Goal: Task Accomplishment & Management: Complete application form

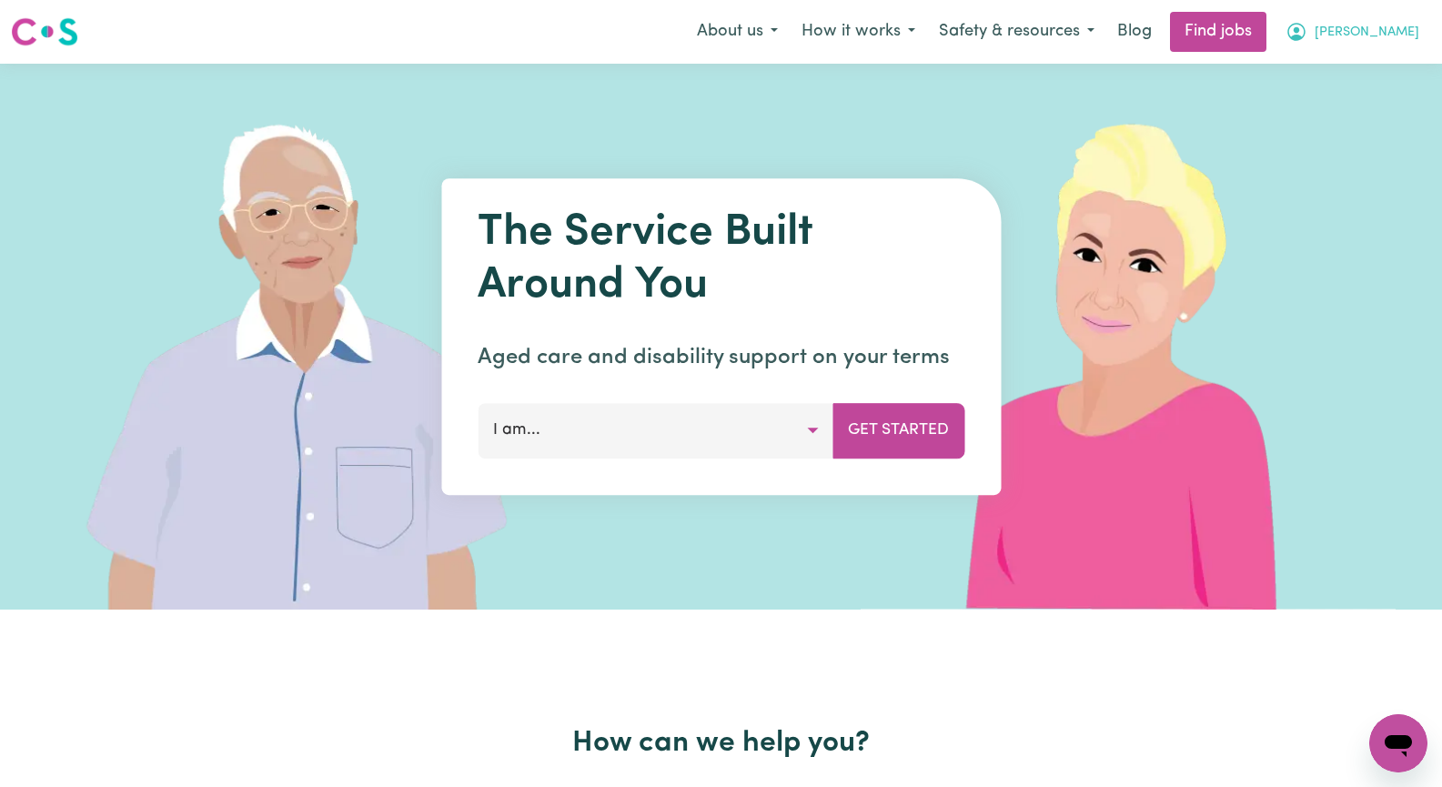
click at [1399, 35] on span "[PERSON_NAME]" at bounding box center [1367, 33] width 105 height 20
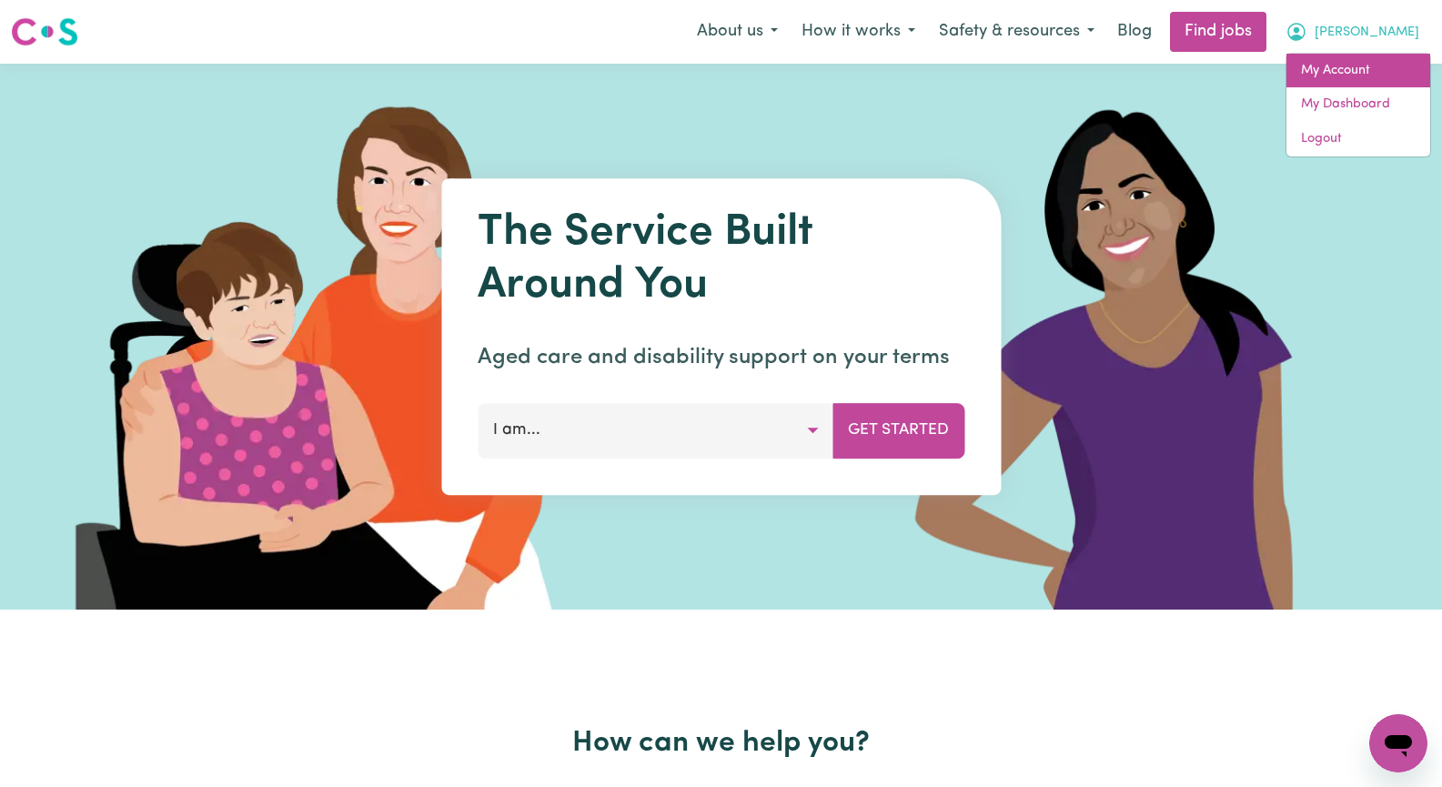
click at [1371, 74] on link "My Account" at bounding box center [1359, 71] width 144 height 35
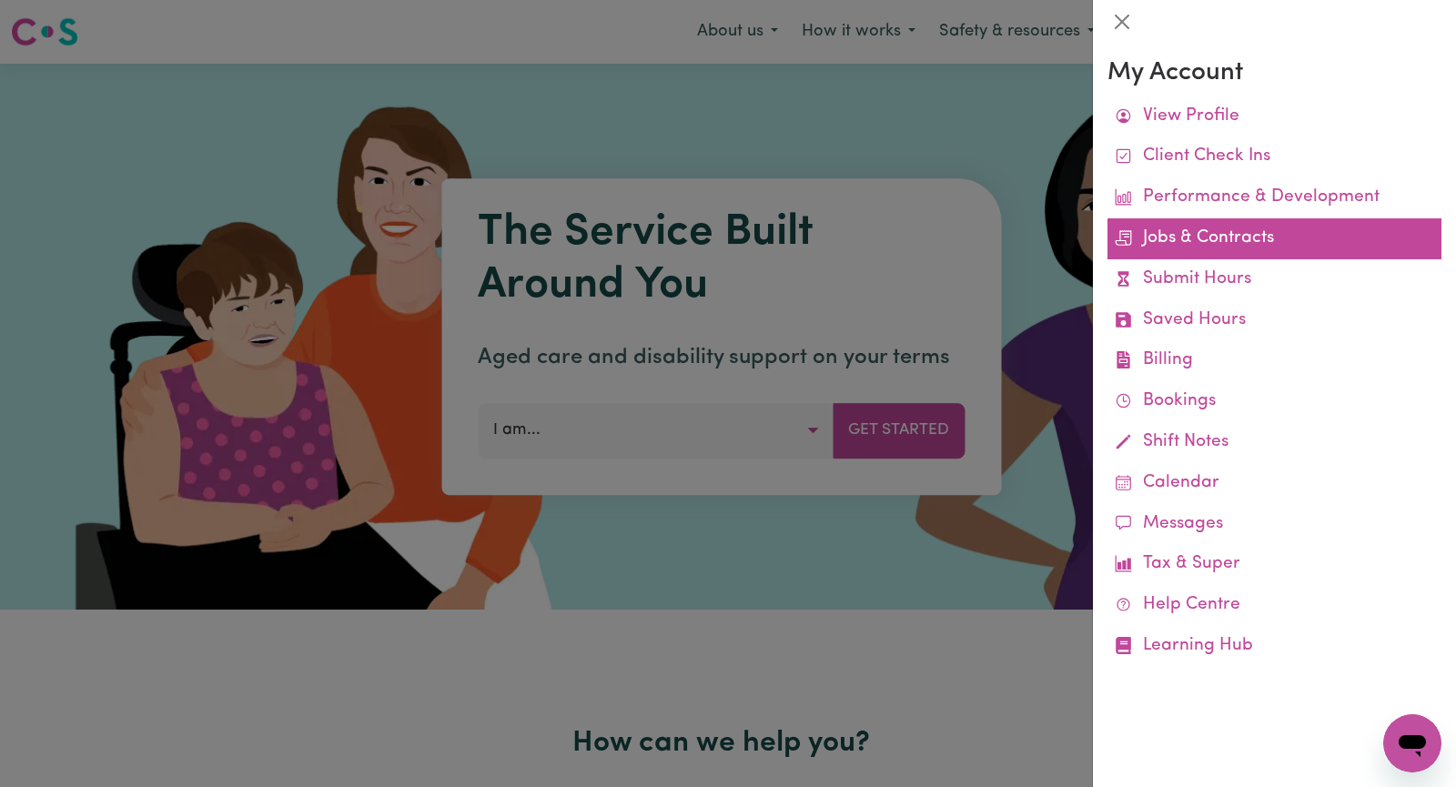
click at [1320, 239] on link "Jobs & Contracts" at bounding box center [1274, 238] width 334 height 41
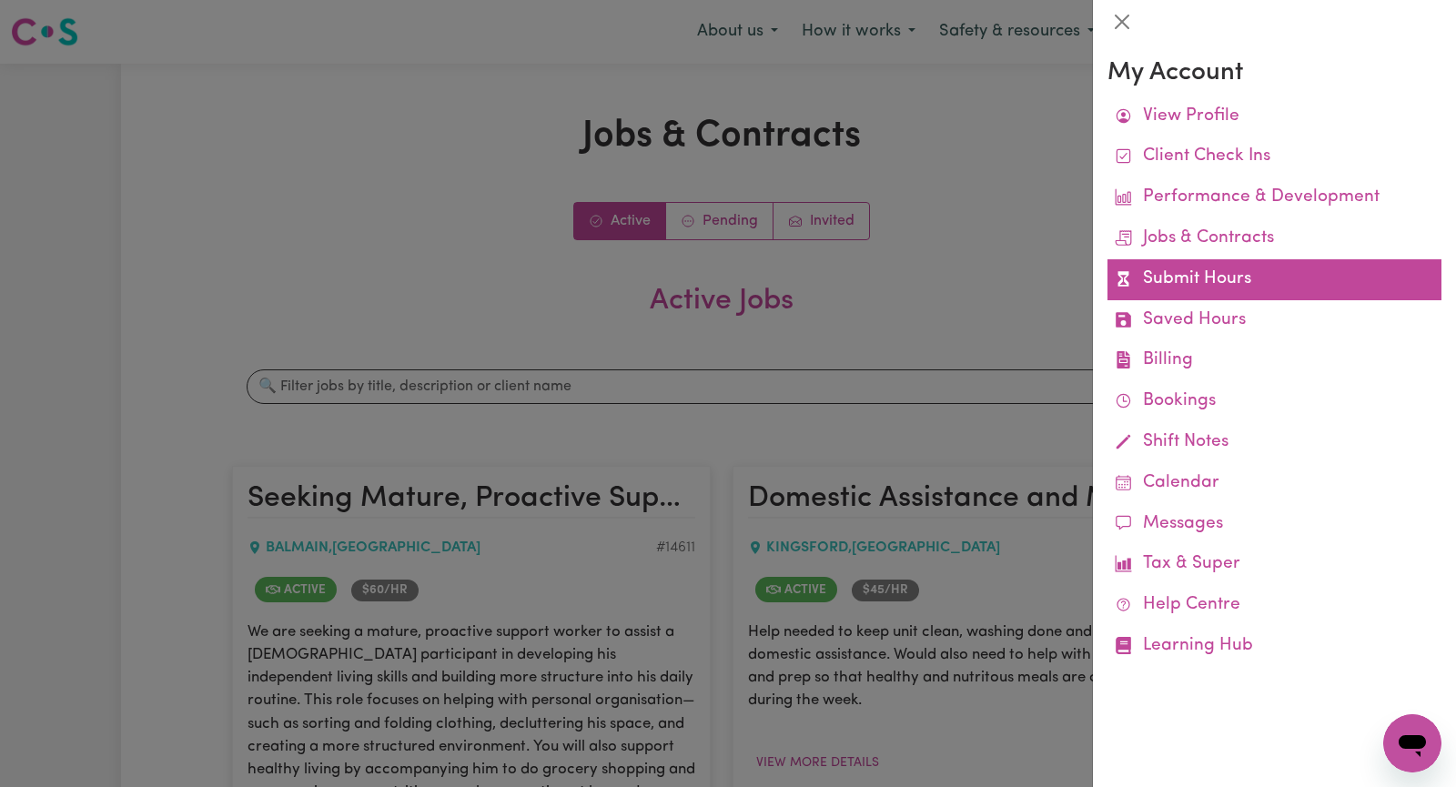
click at [1166, 278] on link "Submit Hours" at bounding box center [1274, 279] width 334 height 41
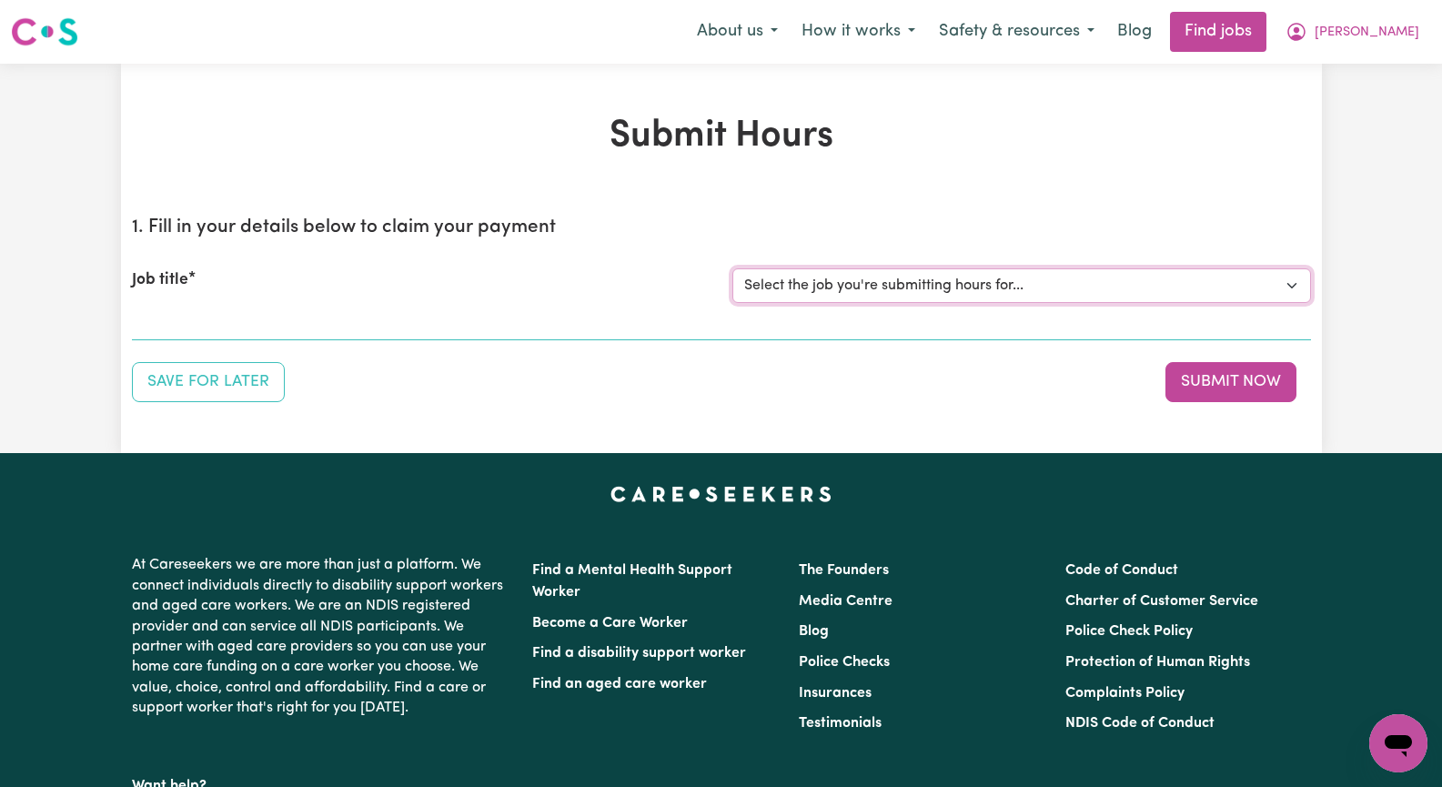
click at [1291, 288] on select "Select the job you're submitting hours for... [[PERSON_NAME]] Seeking Mature, P…" at bounding box center [1022, 285] width 579 height 35
select select "14611"
click at [733, 268] on select "Select the job you're submitting hours for... [[PERSON_NAME]] Seeking Mature, P…" at bounding box center [1022, 285] width 579 height 35
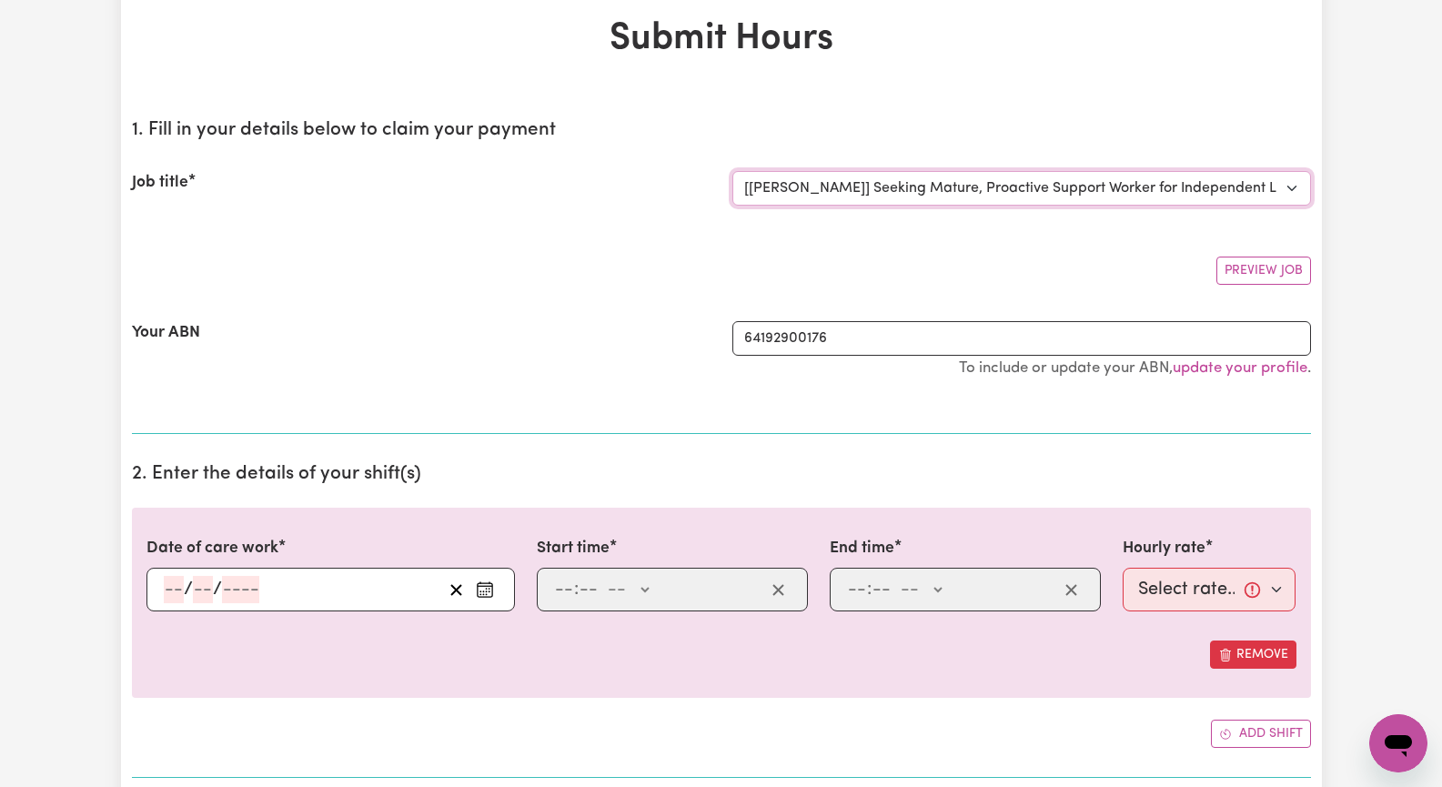
scroll to position [182, 0]
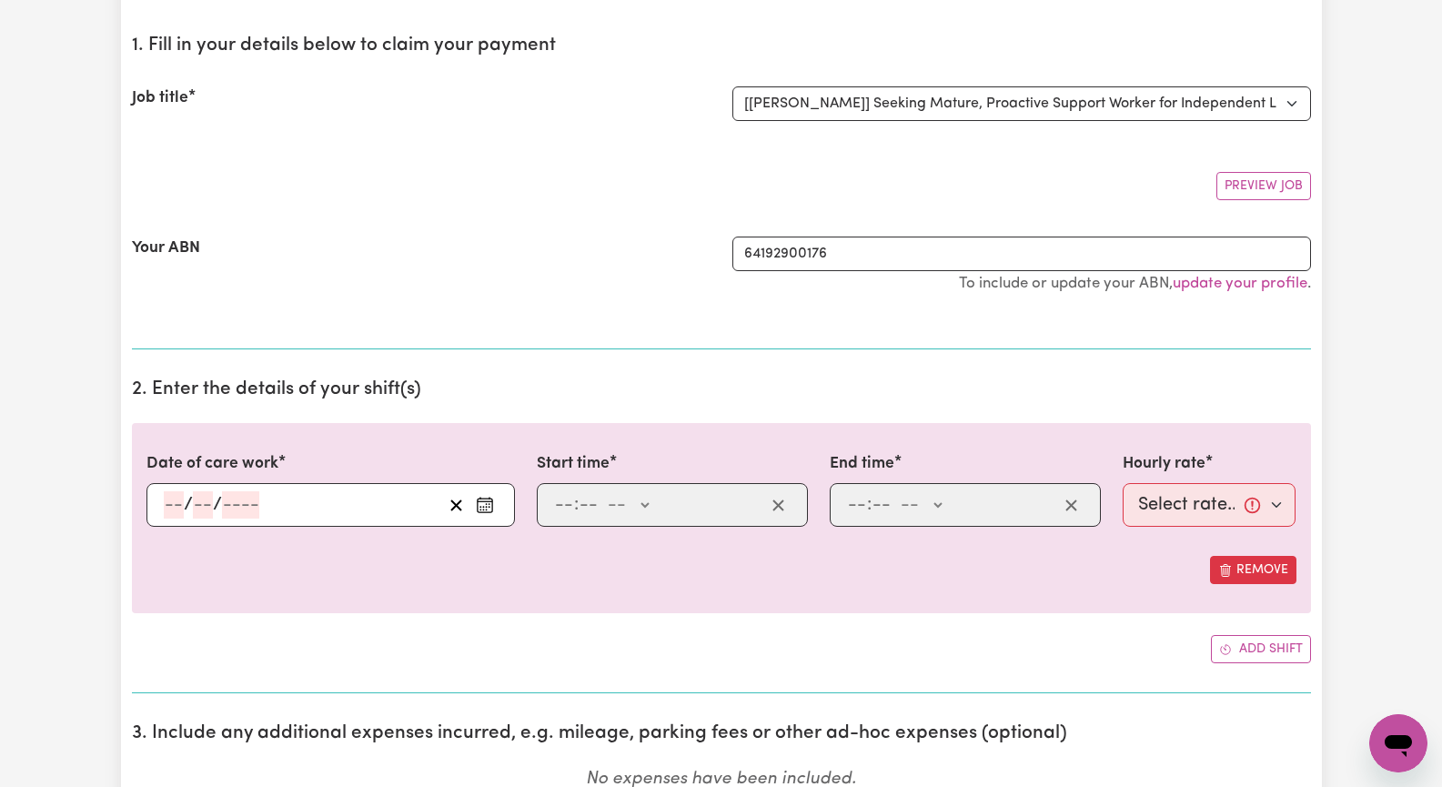
click at [485, 507] on icon "Enter the date of care work" at bounding box center [485, 505] width 18 height 18
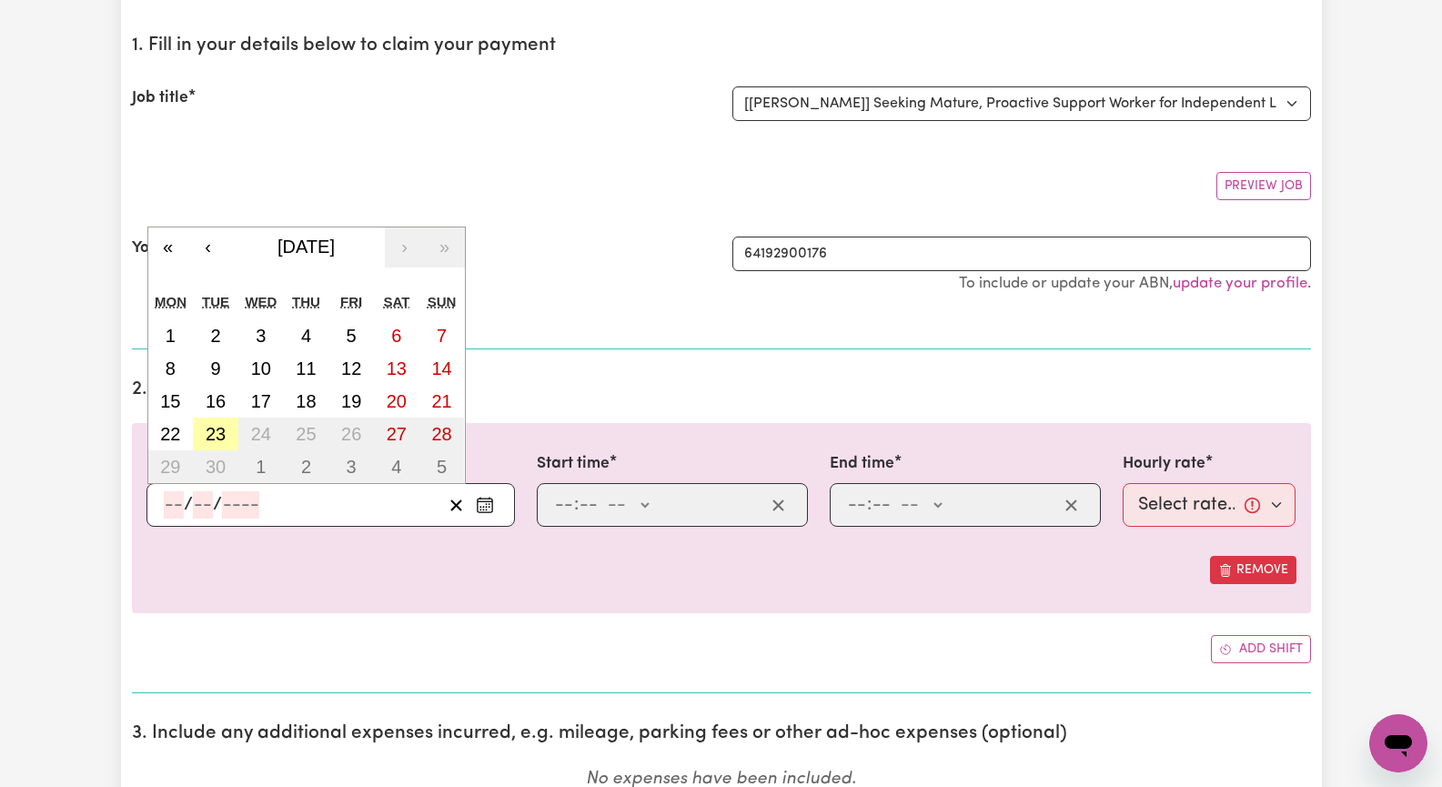
click at [218, 435] on abbr "23" at bounding box center [216, 434] width 20 height 20
type input "[DATE]"
type input "23"
type input "9"
type input "2025"
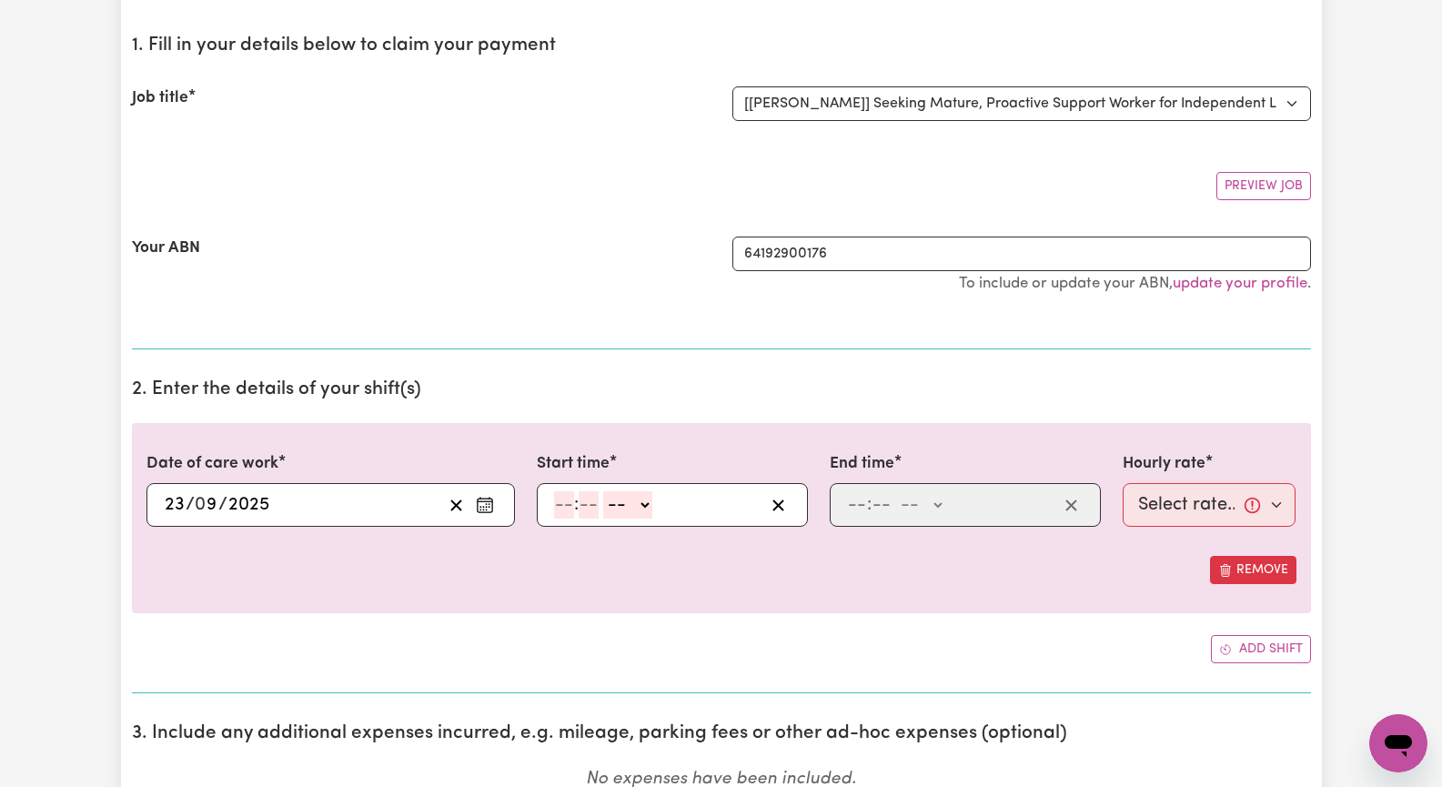
click at [552, 502] on div ": -- AM PM" at bounding box center [658, 504] width 212 height 27
type input "1"
drag, startPoint x: 571, startPoint y: 507, endPoint x: 593, endPoint y: 505, distance: 22.8
click at [571, 507] on input "number" at bounding box center [581, 504] width 20 height 27
type input "30"
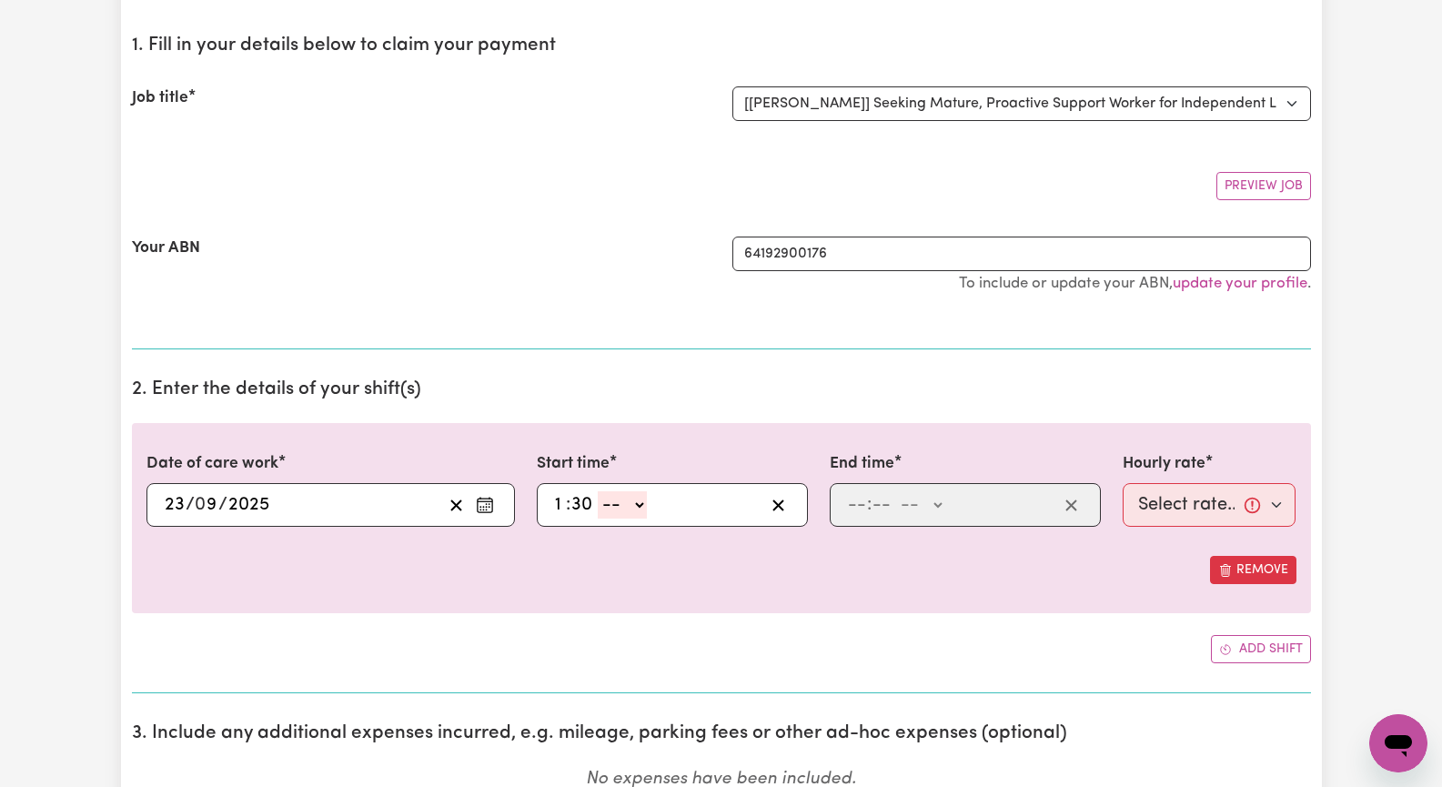
click at [635, 510] on select "-- AM PM" at bounding box center [622, 504] width 49 height 27
select select "pm"
click at [598, 491] on select "-- AM PM" at bounding box center [622, 504] width 49 height 27
type input "13:30"
click at [847, 504] on input "number" at bounding box center [857, 504] width 20 height 27
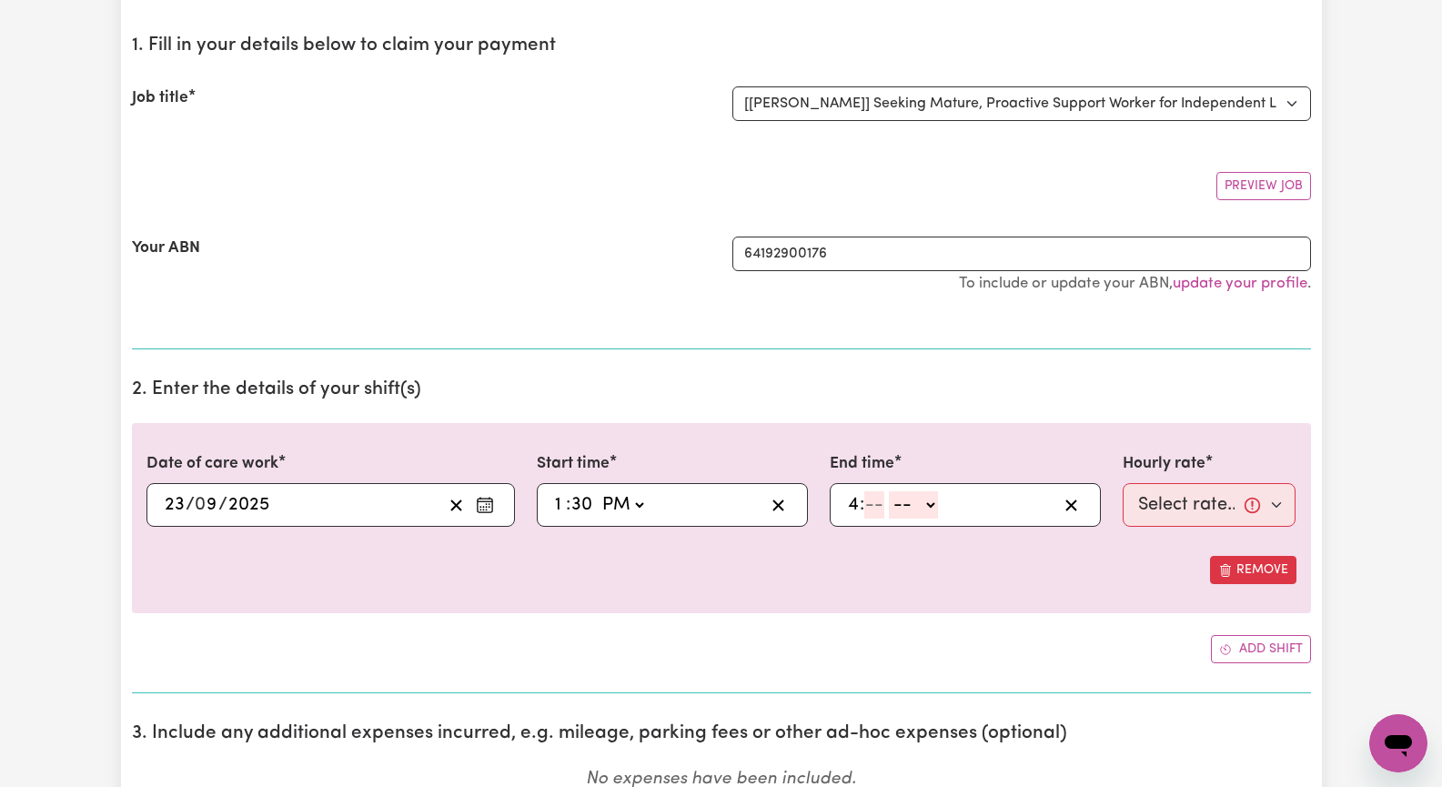
type input "4"
type input "30"
click at [936, 506] on select "-- AM PM" at bounding box center [916, 504] width 49 height 27
select select "pm"
click at [892, 491] on select "-- AM PM" at bounding box center [916, 504] width 49 height 27
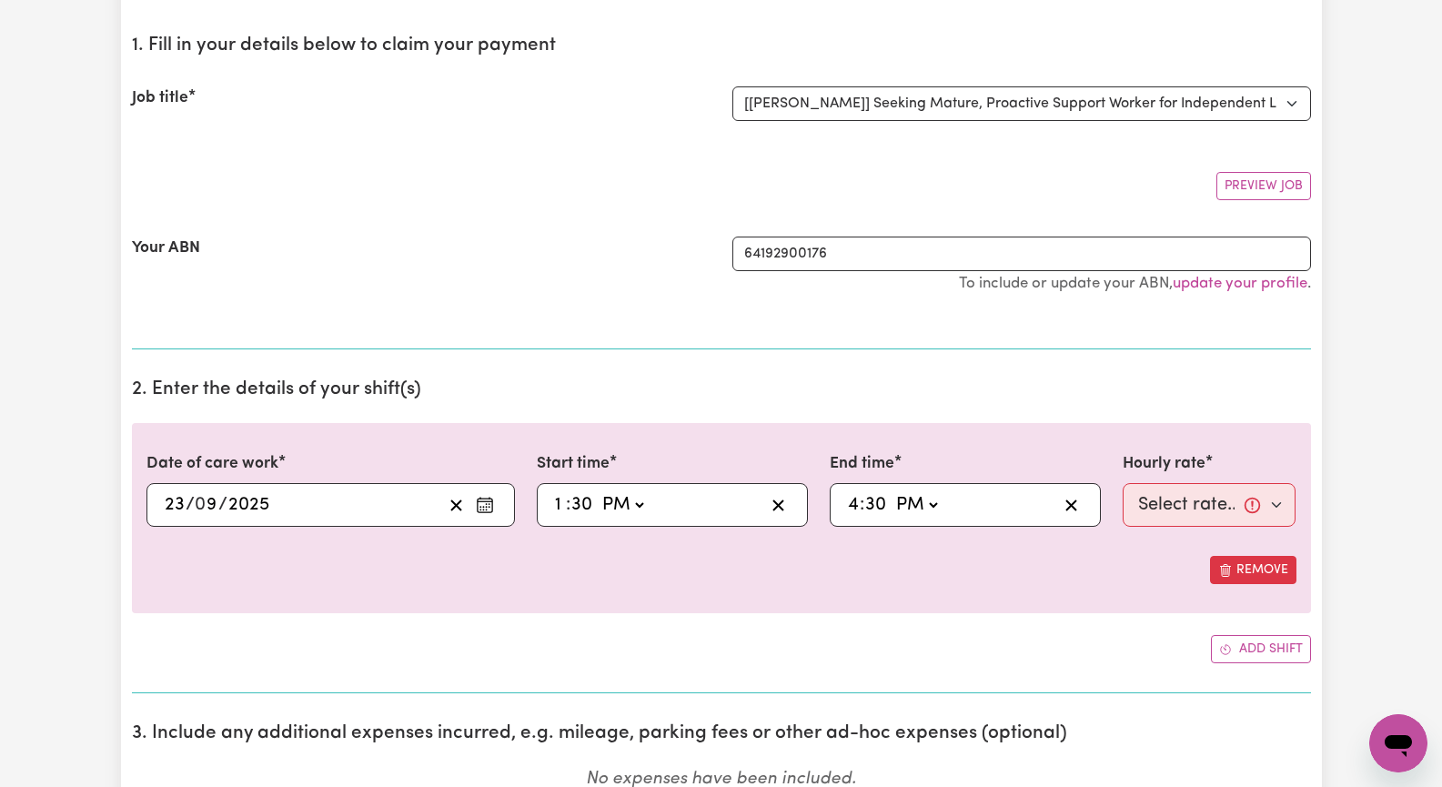
type input "16:30"
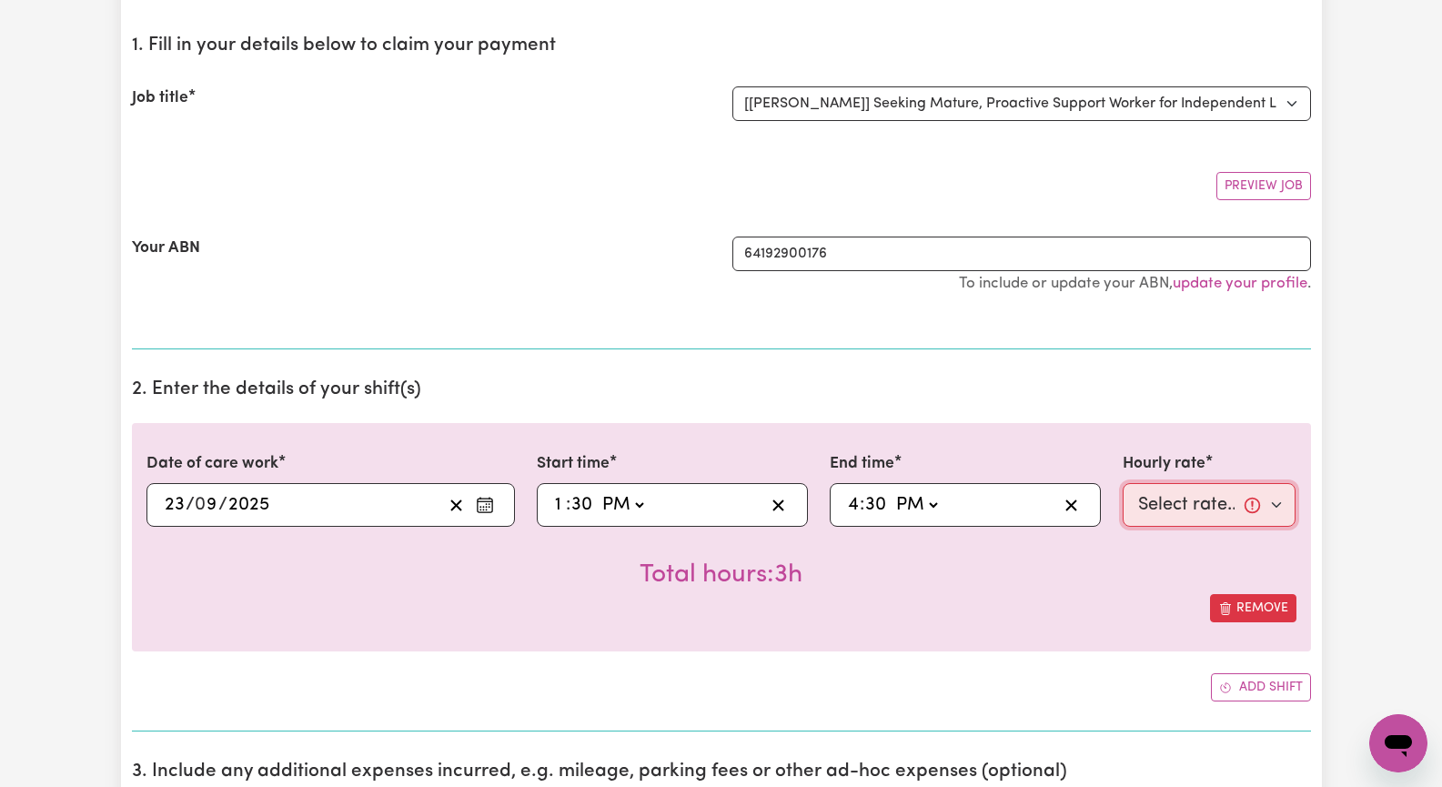
click at [1272, 507] on select "Select rate... $62.00 (Weekday)" at bounding box center [1210, 505] width 174 height 44
select select "62-Weekday"
click at [1123, 483] on select "Select rate... $62.00 (Weekday)" at bounding box center [1210, 505] width 174 height 44
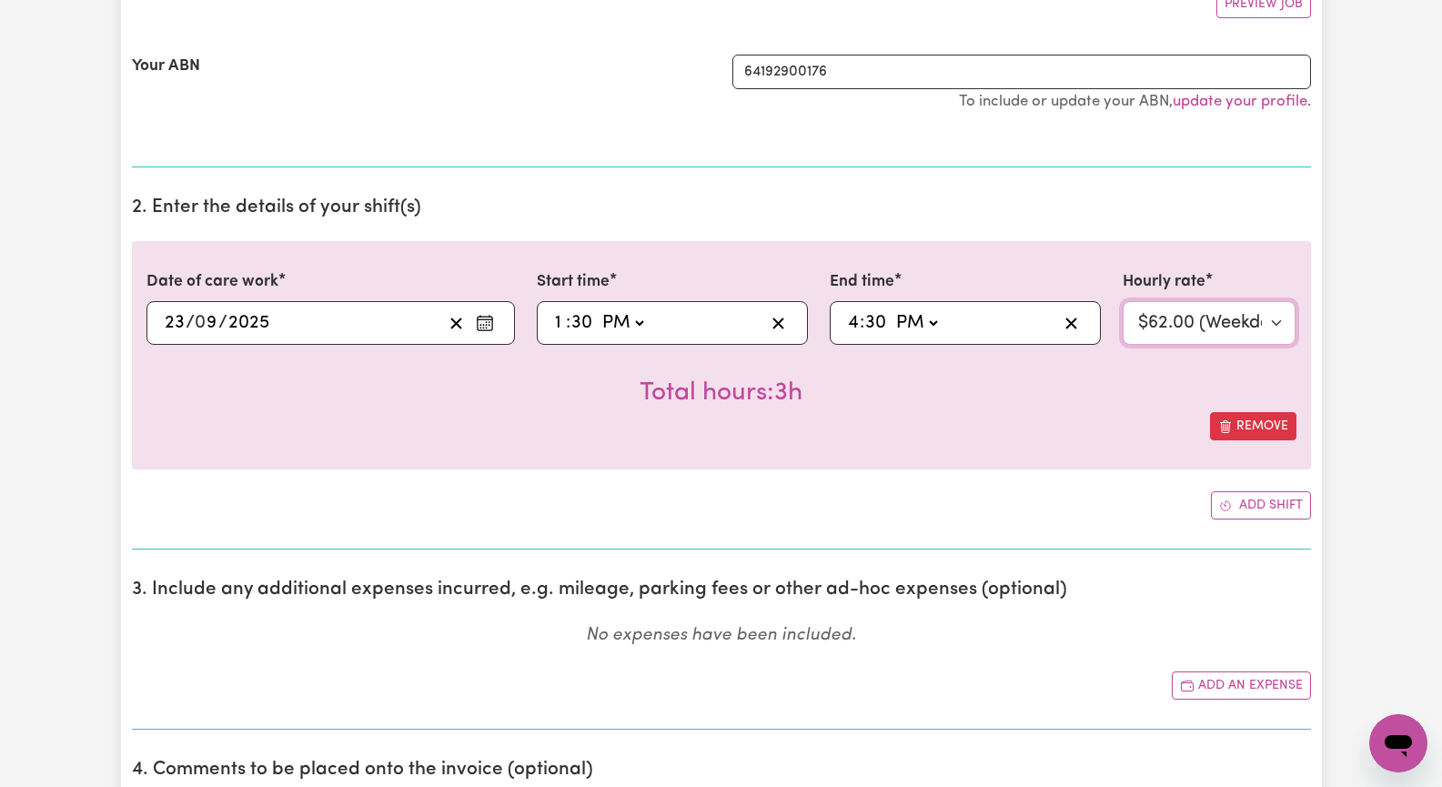
scroll to position [455, 0]
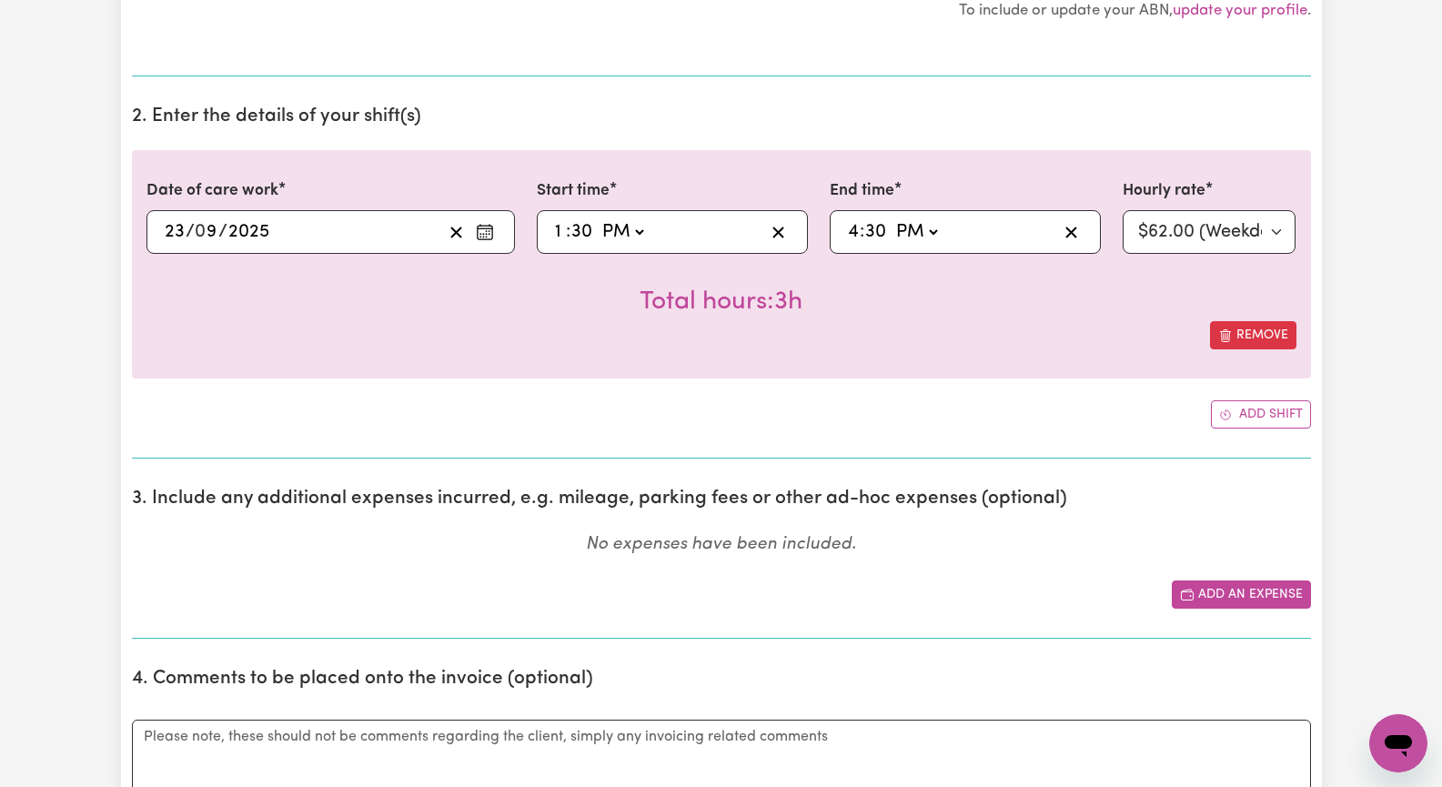
click at [1250, 596] on button "Add an expense" at bounding box center [1241, 595] width 139 height 28
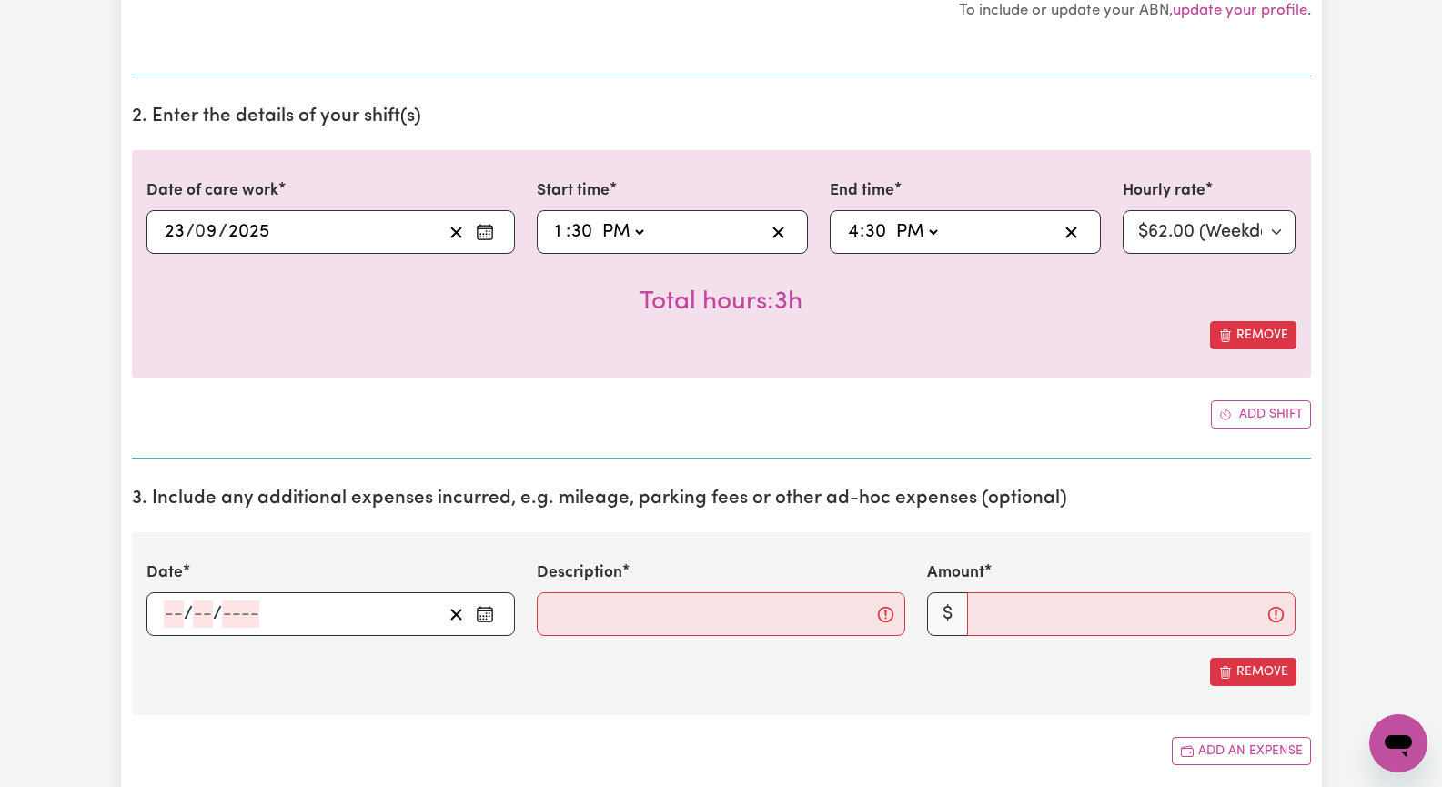
click at [482, 611] on icon "Enter the date of expense" at bounding box center [485, 611] width 15 height 0
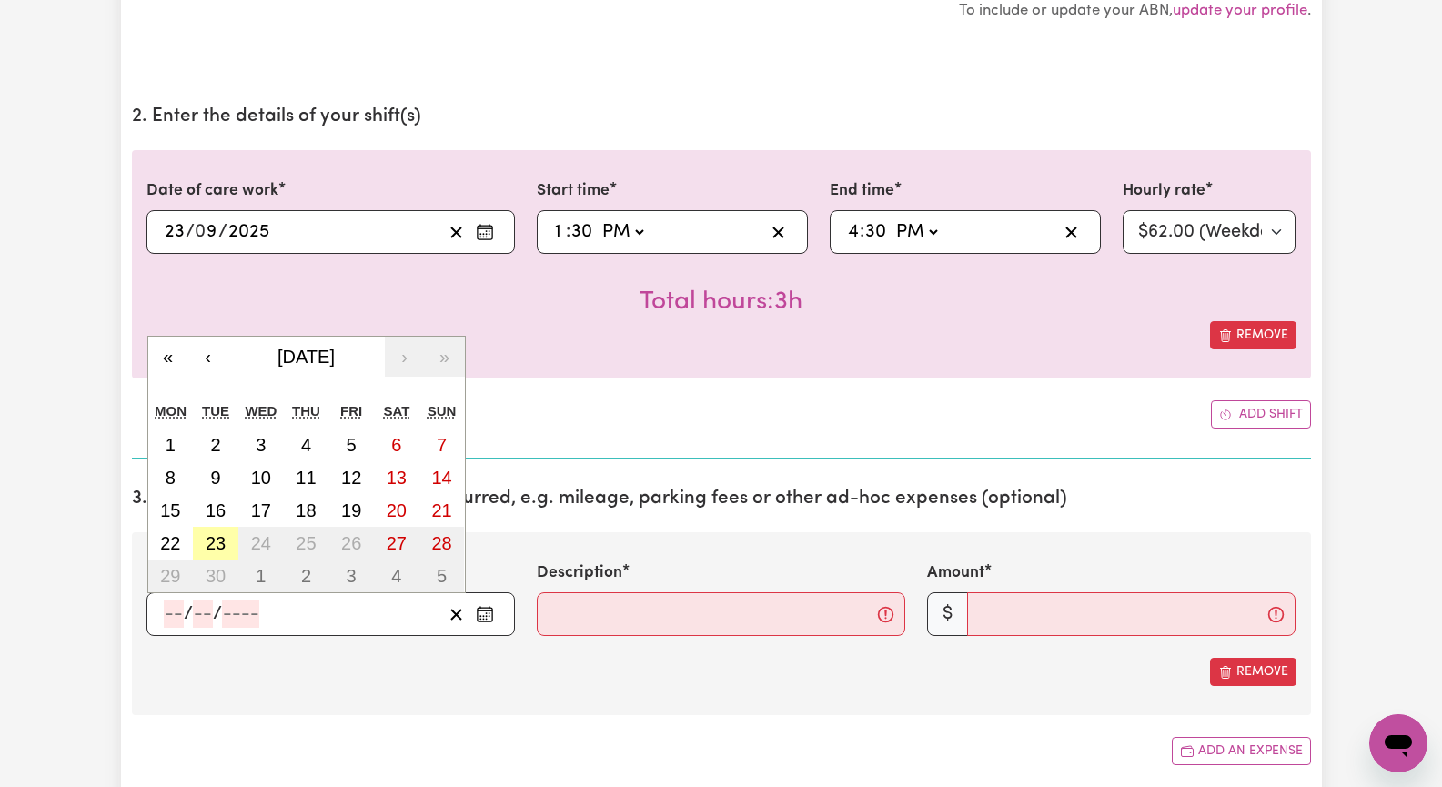
click at [217, 538] on abbr "23" at bounding box center [216, 543] width 20 height 20
type input "[DATE]"
type input "23"
type input "9"
type input "2025"
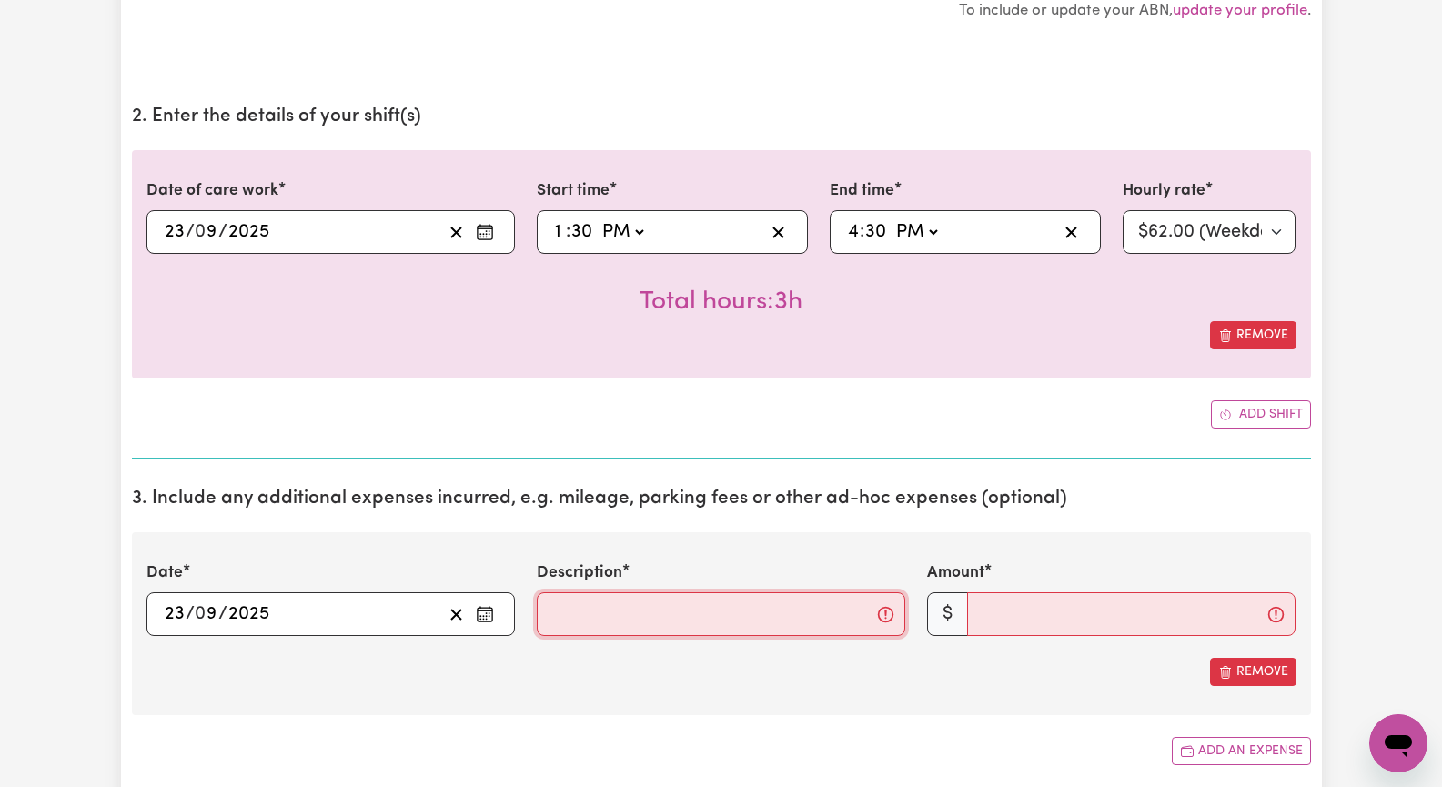
click at [597, 611] on input "Description" at bounding box center [721, 614] width 369 height 44
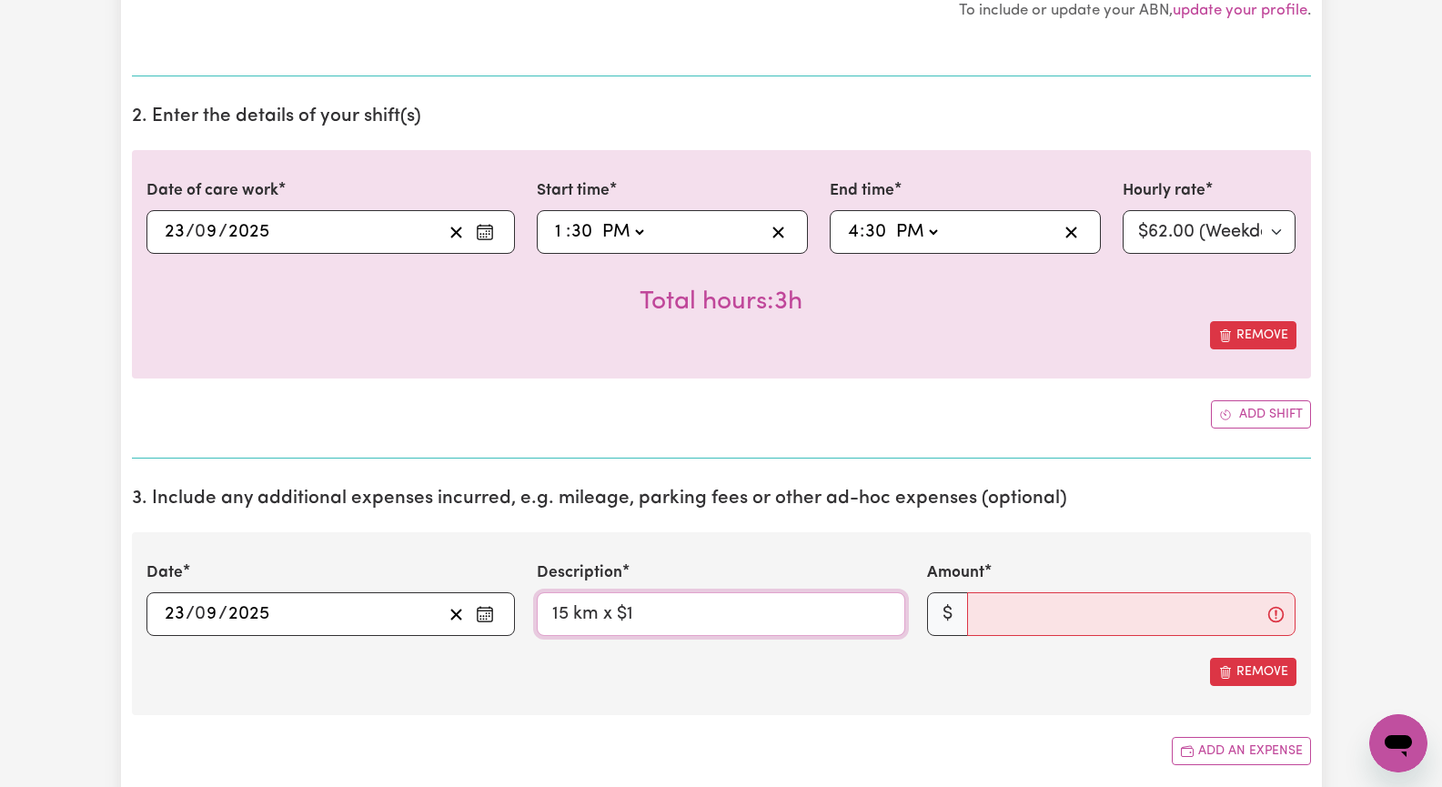
type input "15 km x $1"
click at [1003, 617] on input "Amount" at bounding box center [1131, 614] width 328 height 44
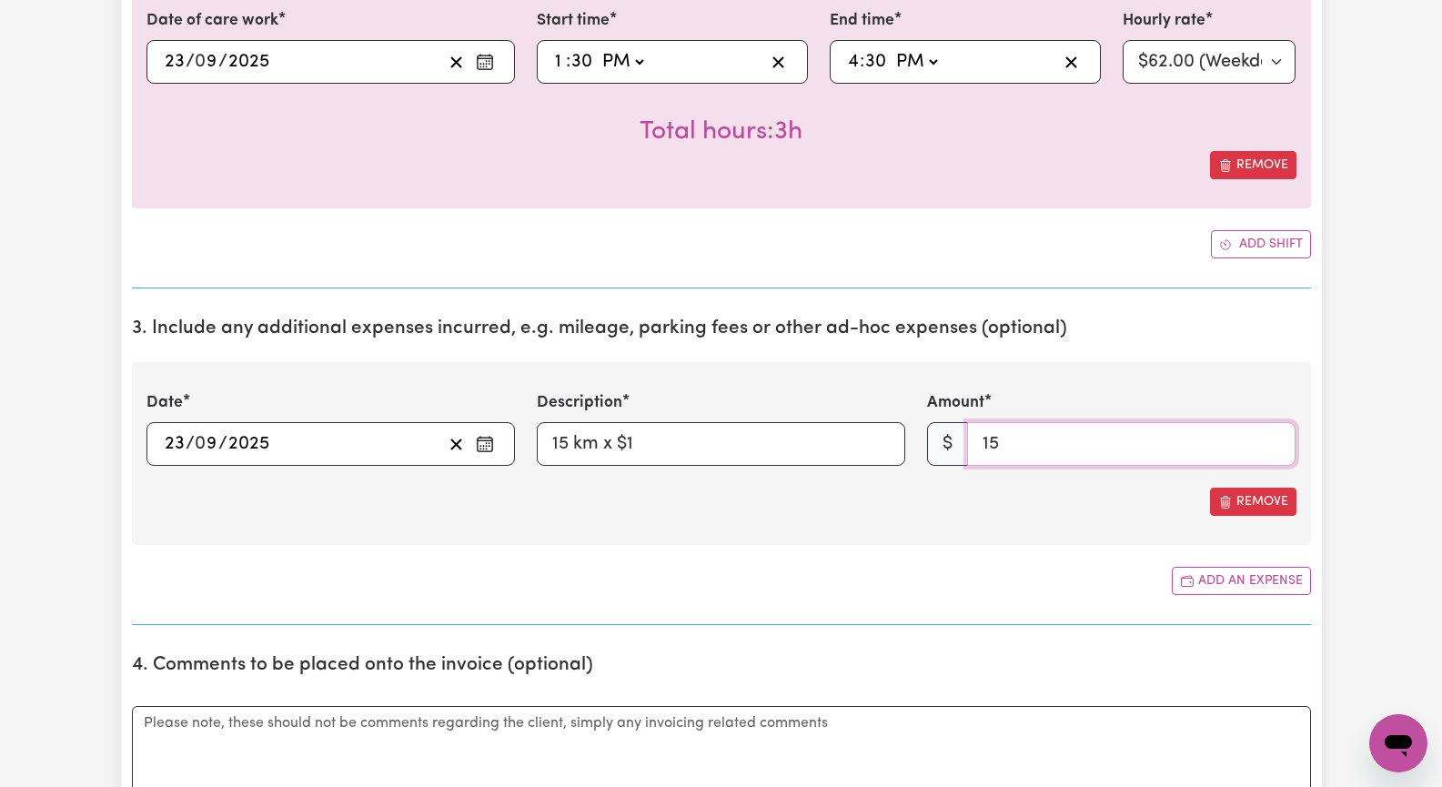
scroll to position [728, 0]
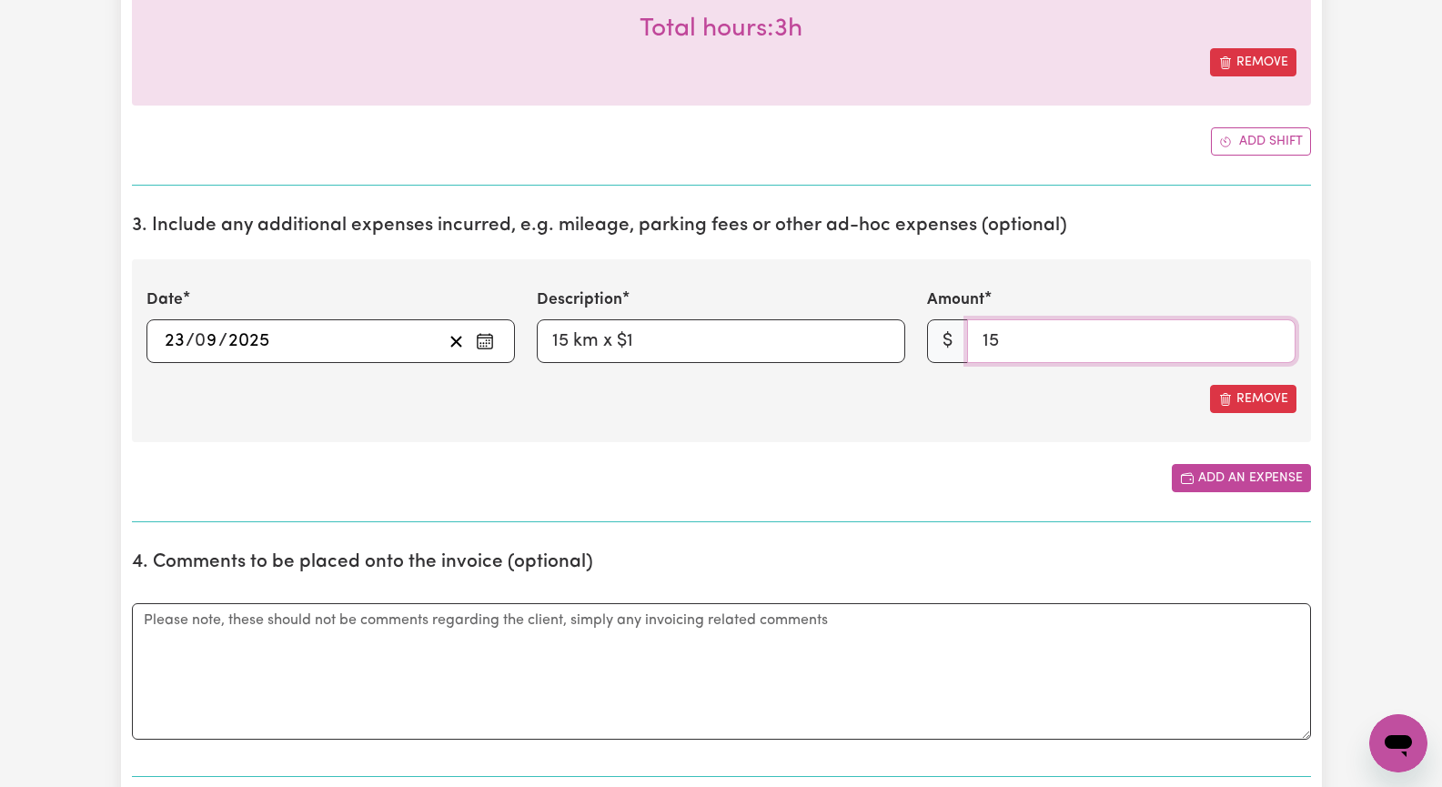
type input "15"
click at [1222, 475] on button "Add an expense" at bounding box center [1241, 478] width 139 height 28
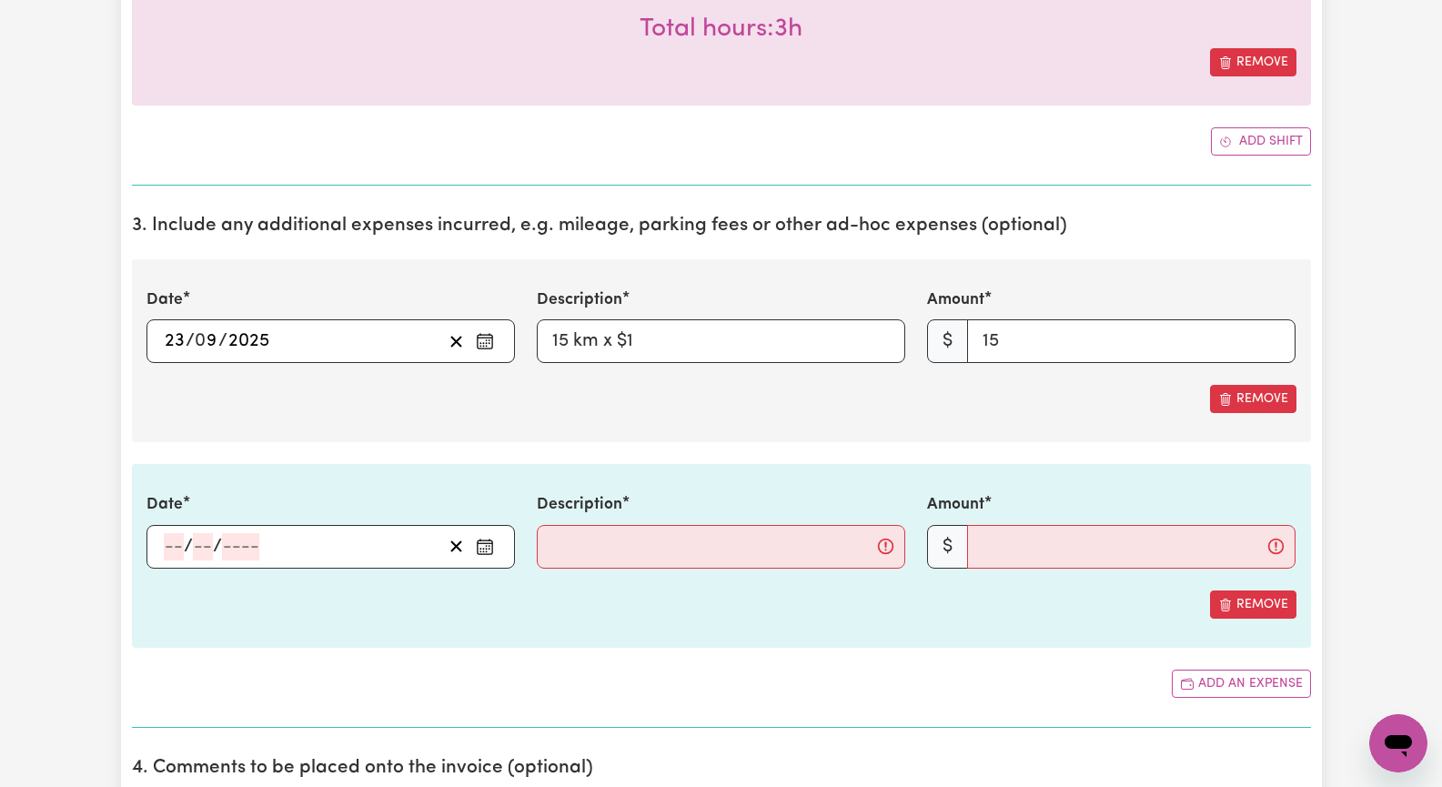
click at [484, 543] on icon "Enter the date of expense" at bounding box center [485, 543] width 15 height 0
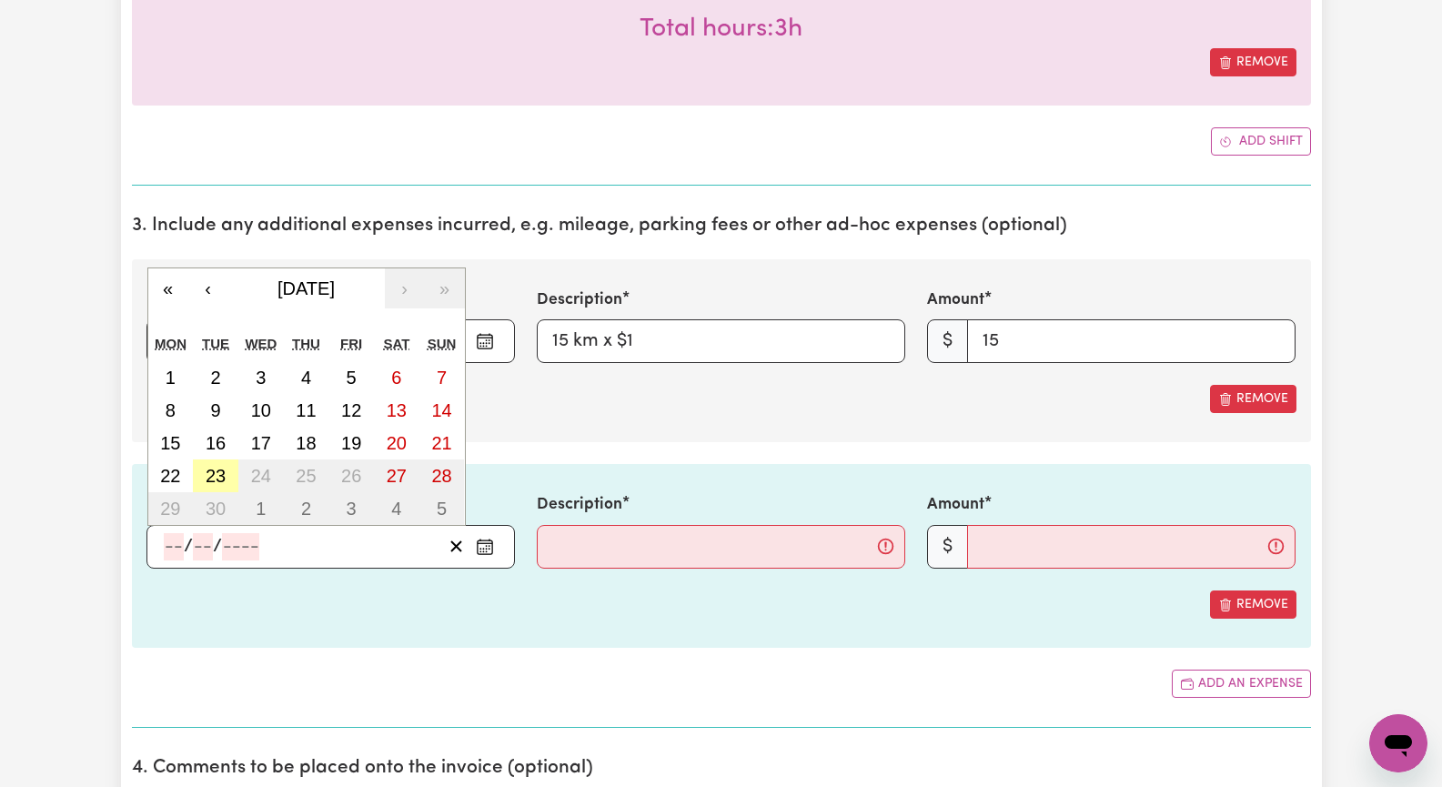
drag, startPoint x: 219, startPoint y: 479, endPoint x: 252, endPoint y: 486, distance: 33.6
click at [222, 479] on abbr "23" at bounding box center [216, 476] width 20 height 20
type input "[DATE]"
type input "23"
type input "9"
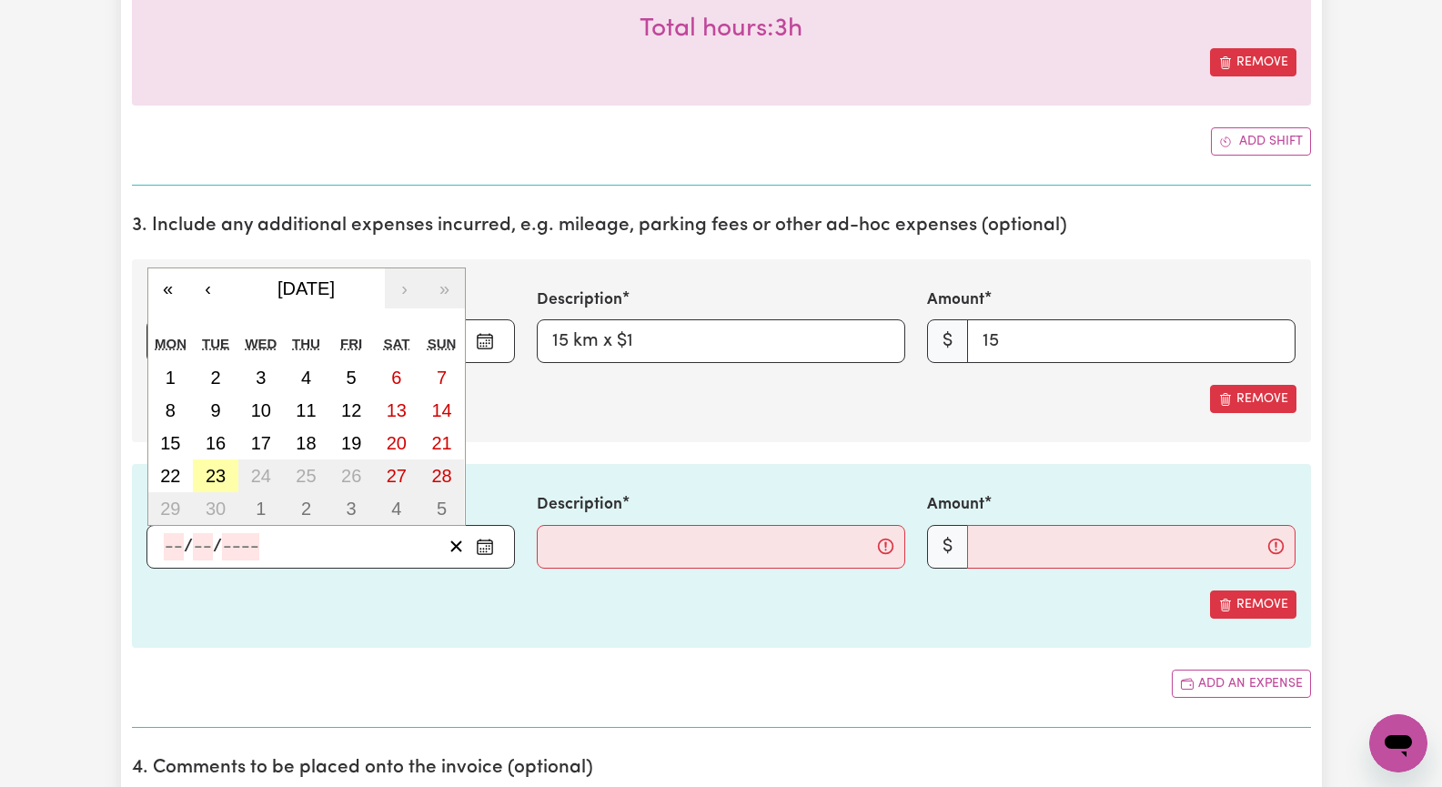
type input "2025"
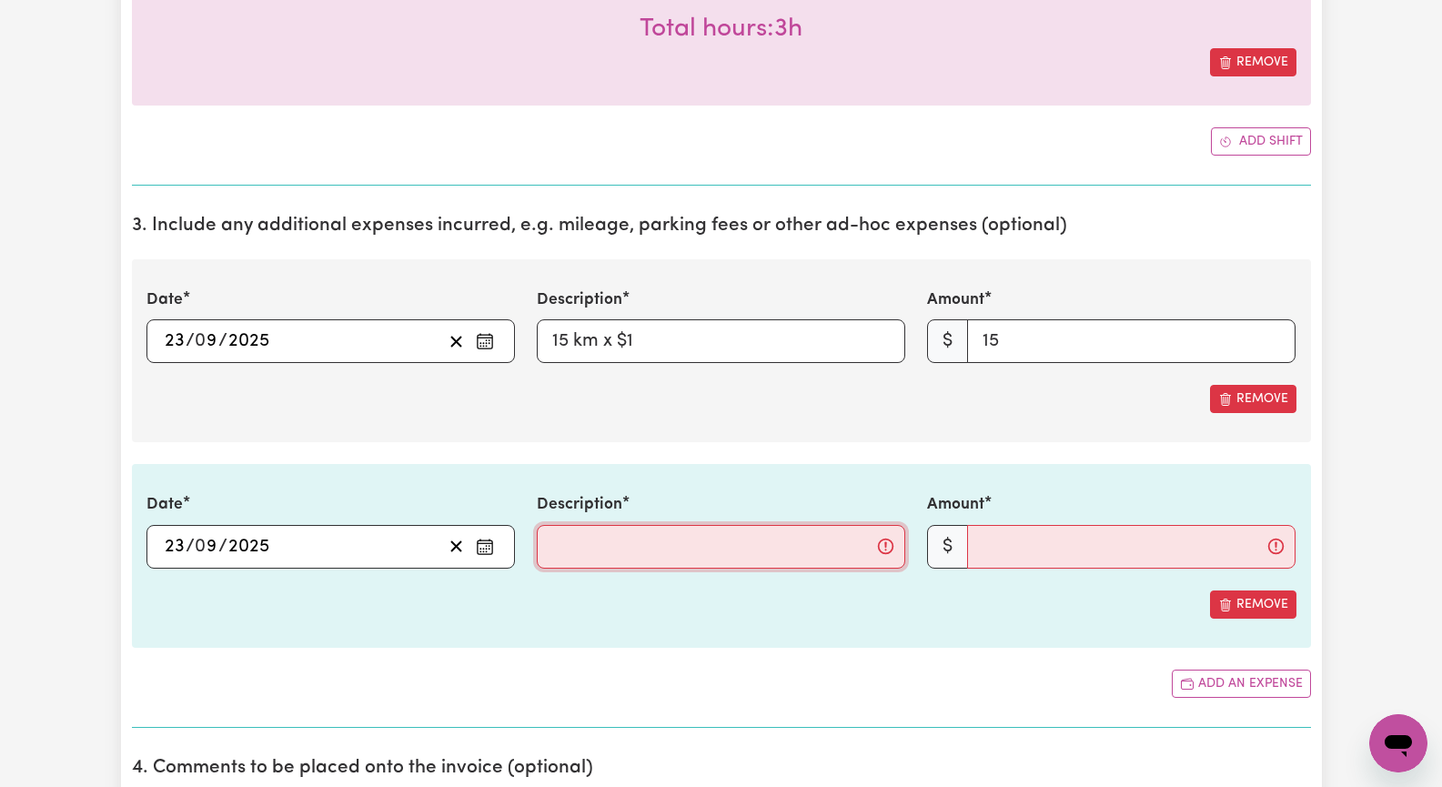
click at [576, 556] on input "Description" at bounding box center [721, 547] width 369 height 44
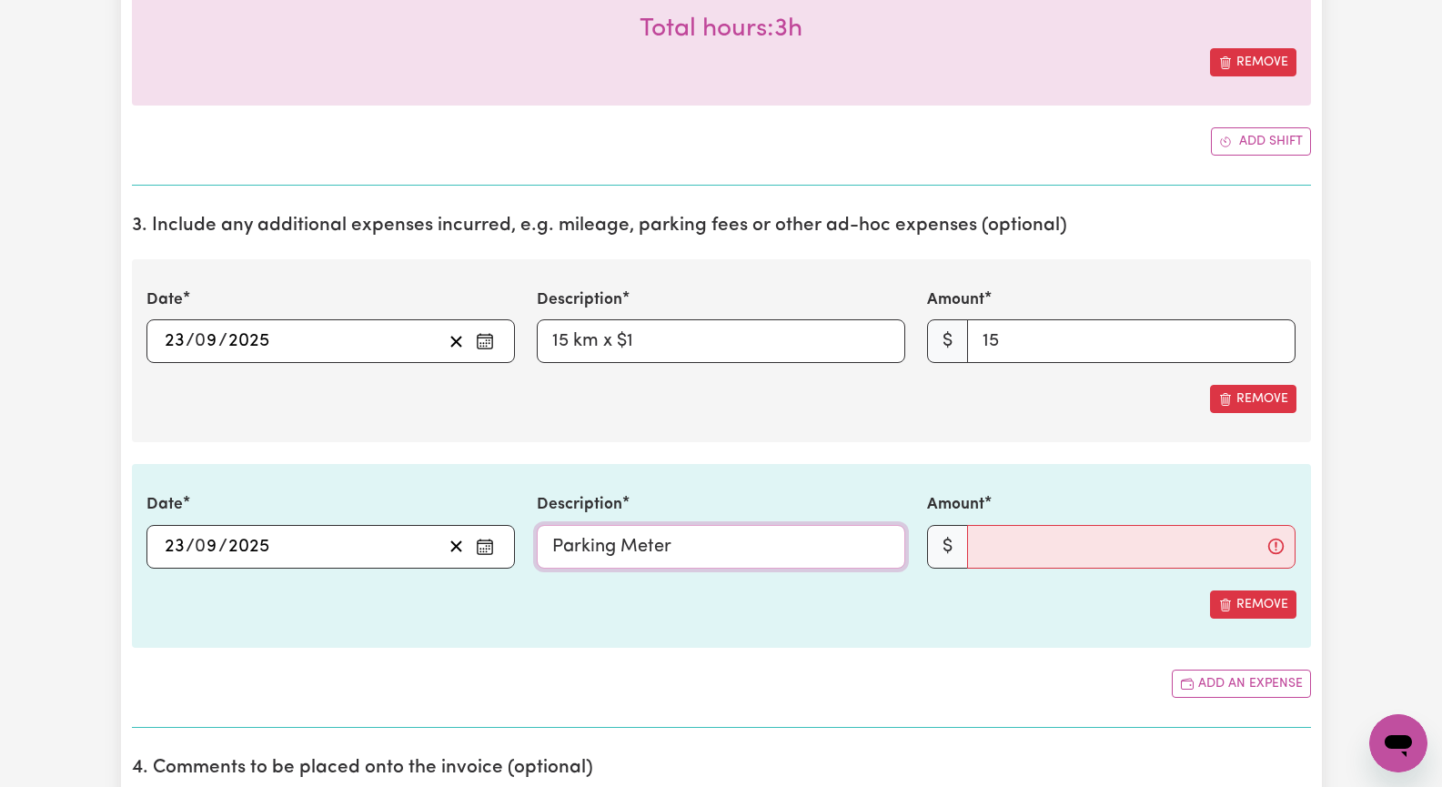
type input "Parking Meter"
click at [1038, 547] on input "Amount" at bounding box center [1131, 547] width 328 height 44
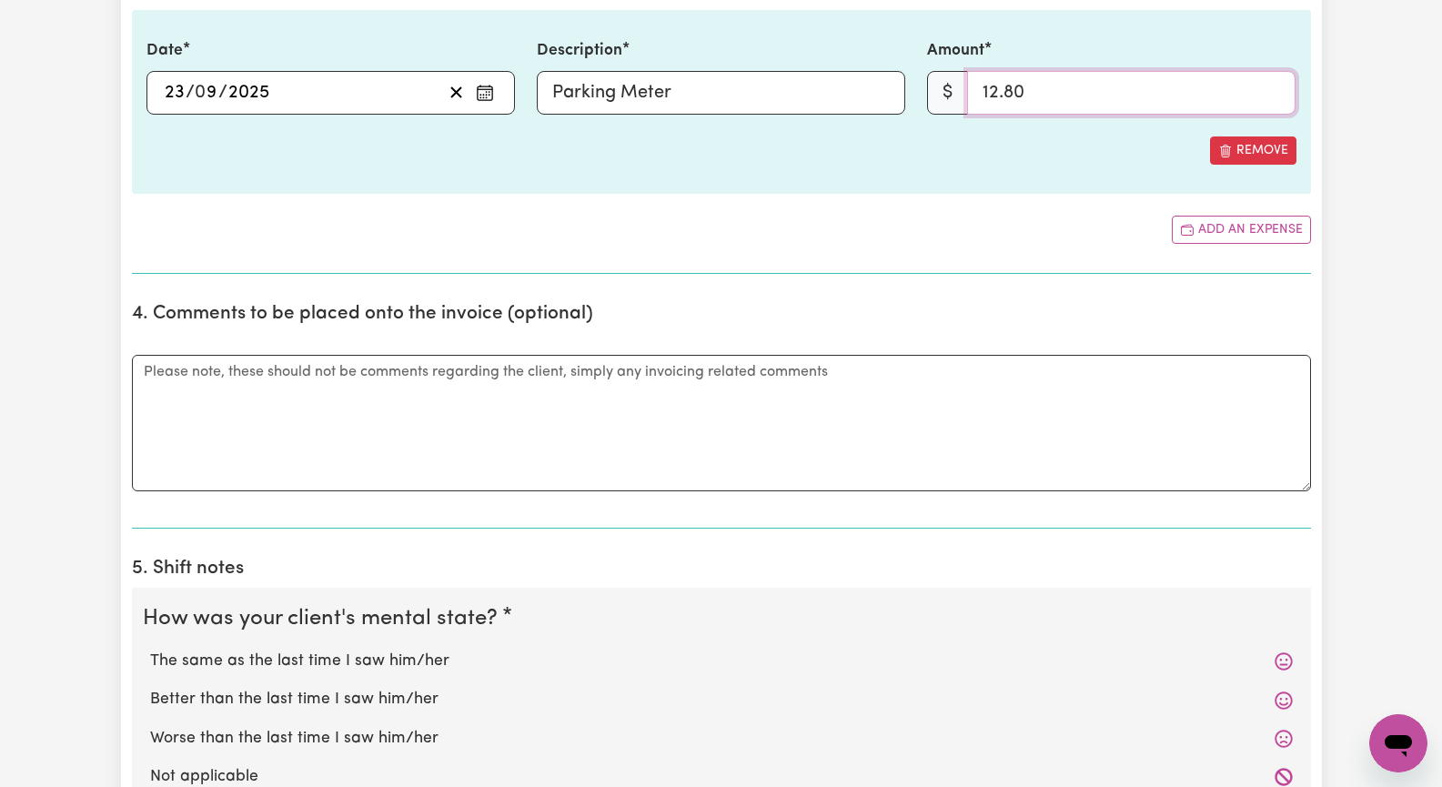
scroll to position [1274, 0]
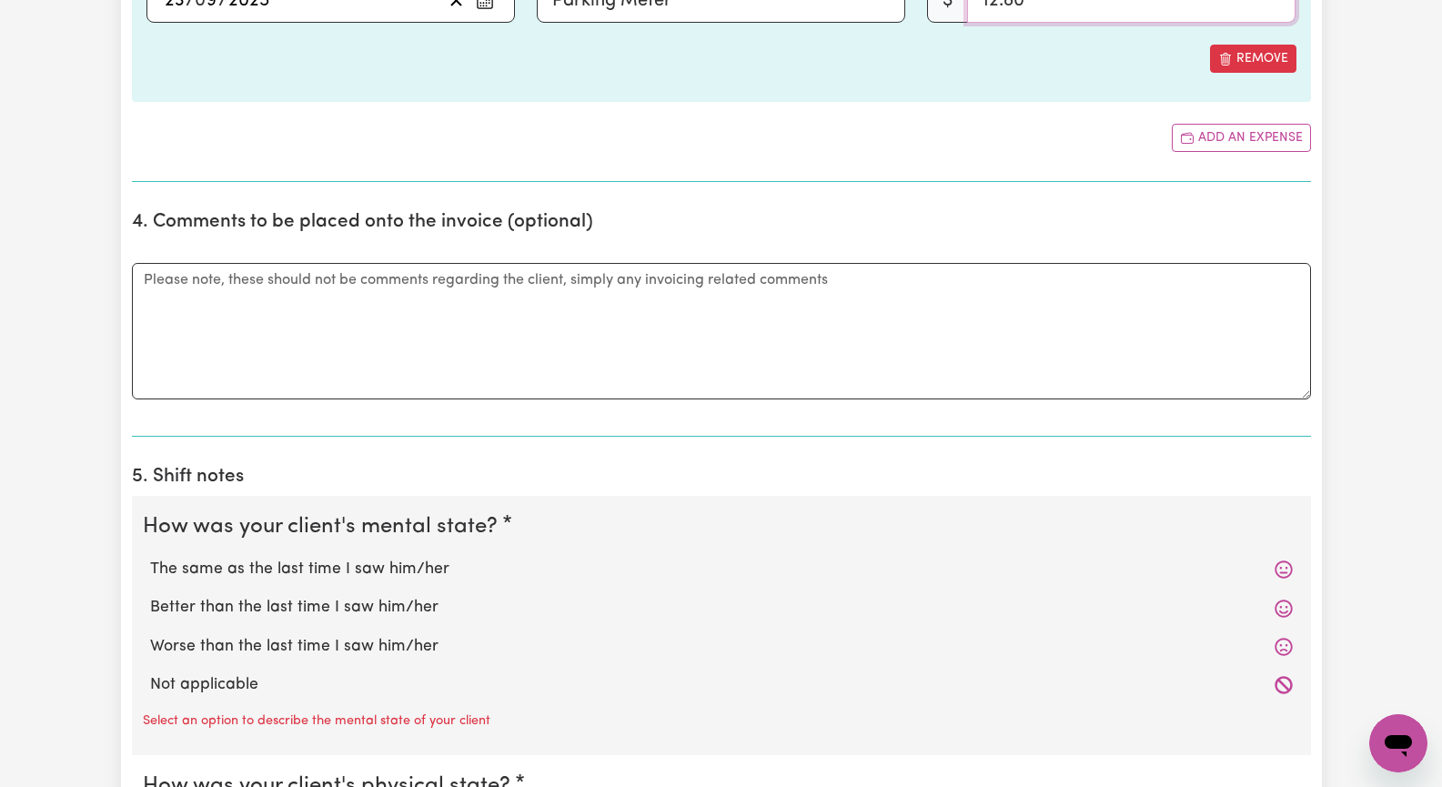
type input "12.80"
click at [424, 570] on label "The same as the last time I saw him/her" at bounding box center [721, 570] width 1143 height 24
click at [150, 558] on input "The same as the last time I saw him/her" at bounding box center [149, 557] width 1 height 1
radio input "true"
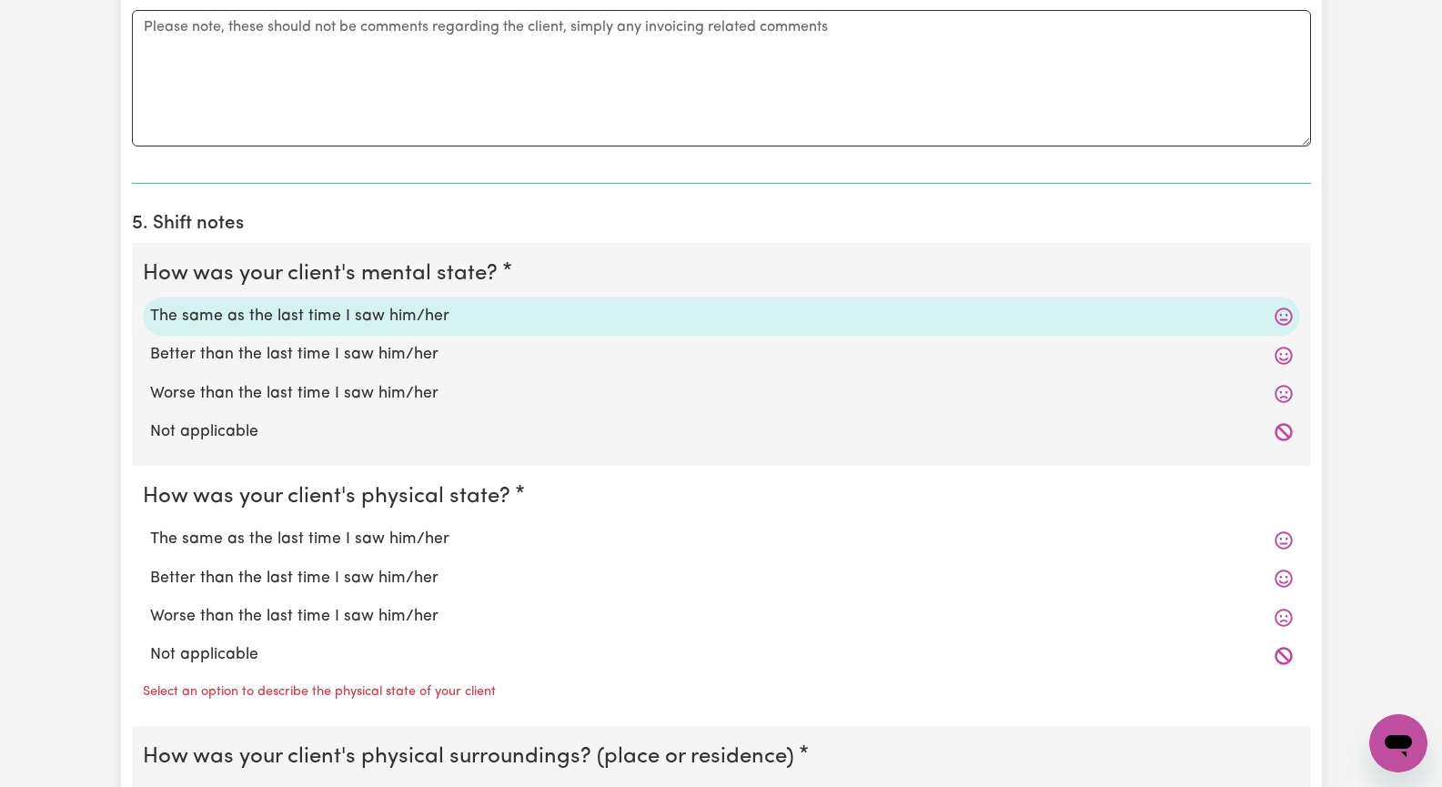
scroll to position [1547, 0]
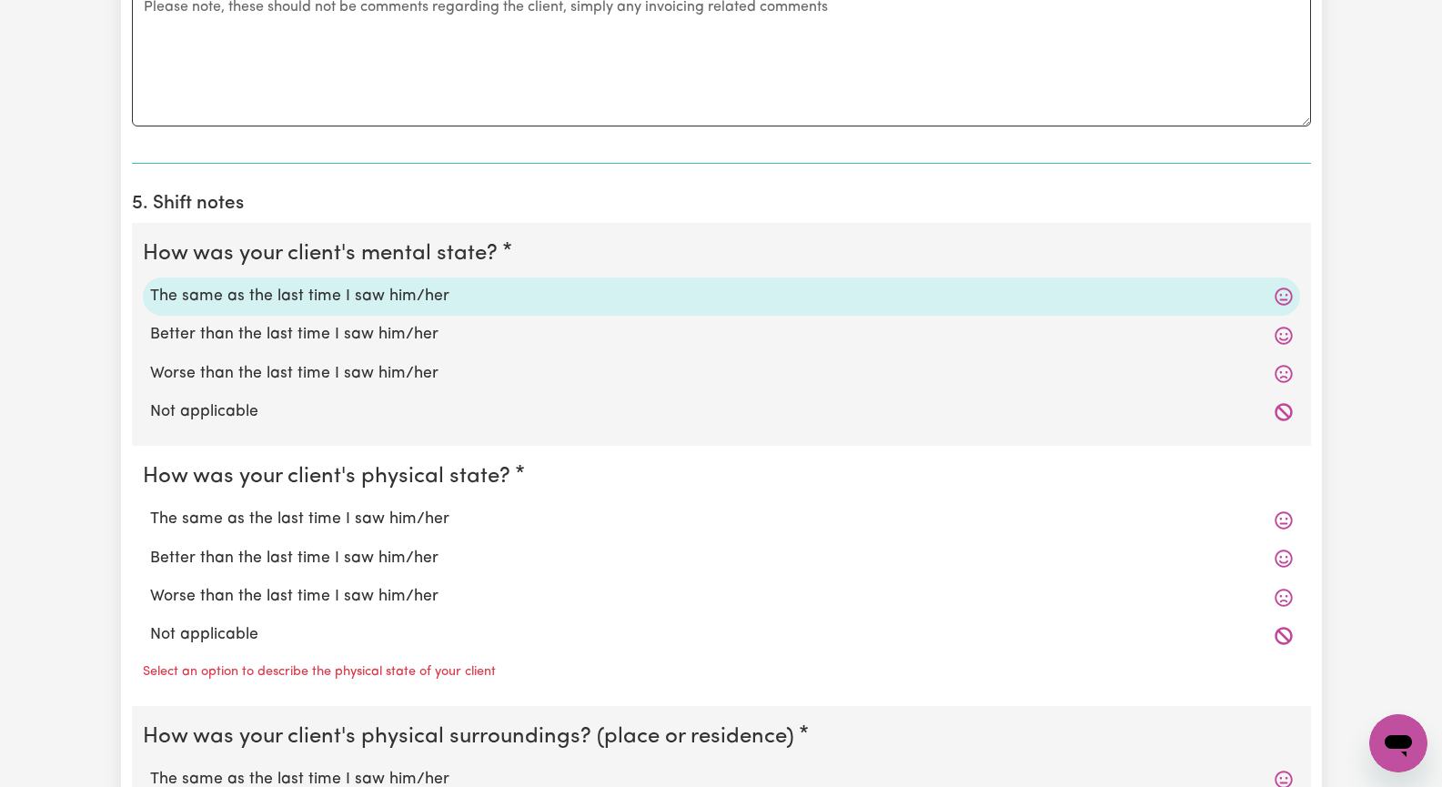
click at [447, 521] on label "The same as the last time I saw him/her" at bounding box center [721, 520] width 1143 height 24
click at [150, 508] on input "The same as the last time I saw him/her" at bounding box center [149, 507] width 1 height 1
radio input "true"
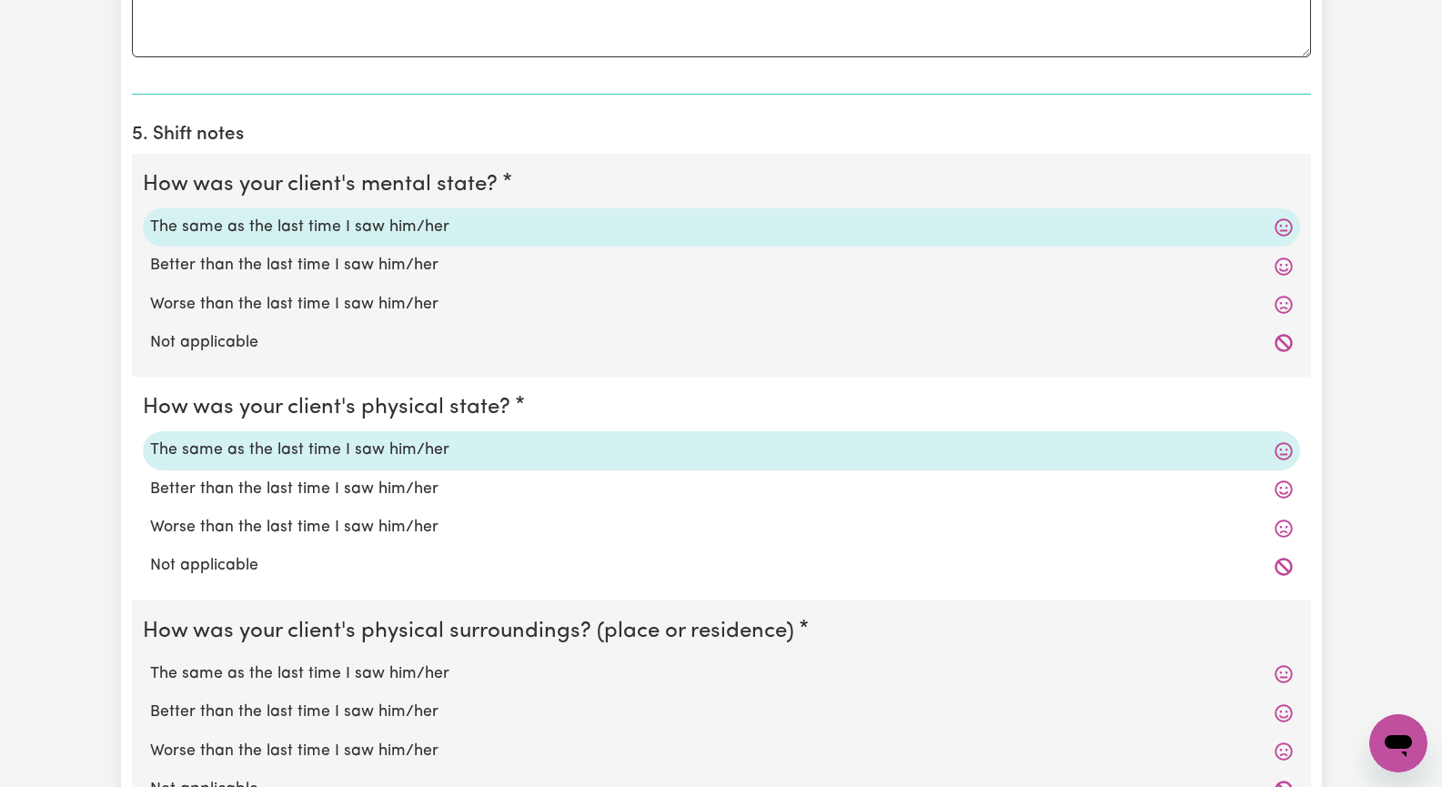
scroll to position [1638, 0]
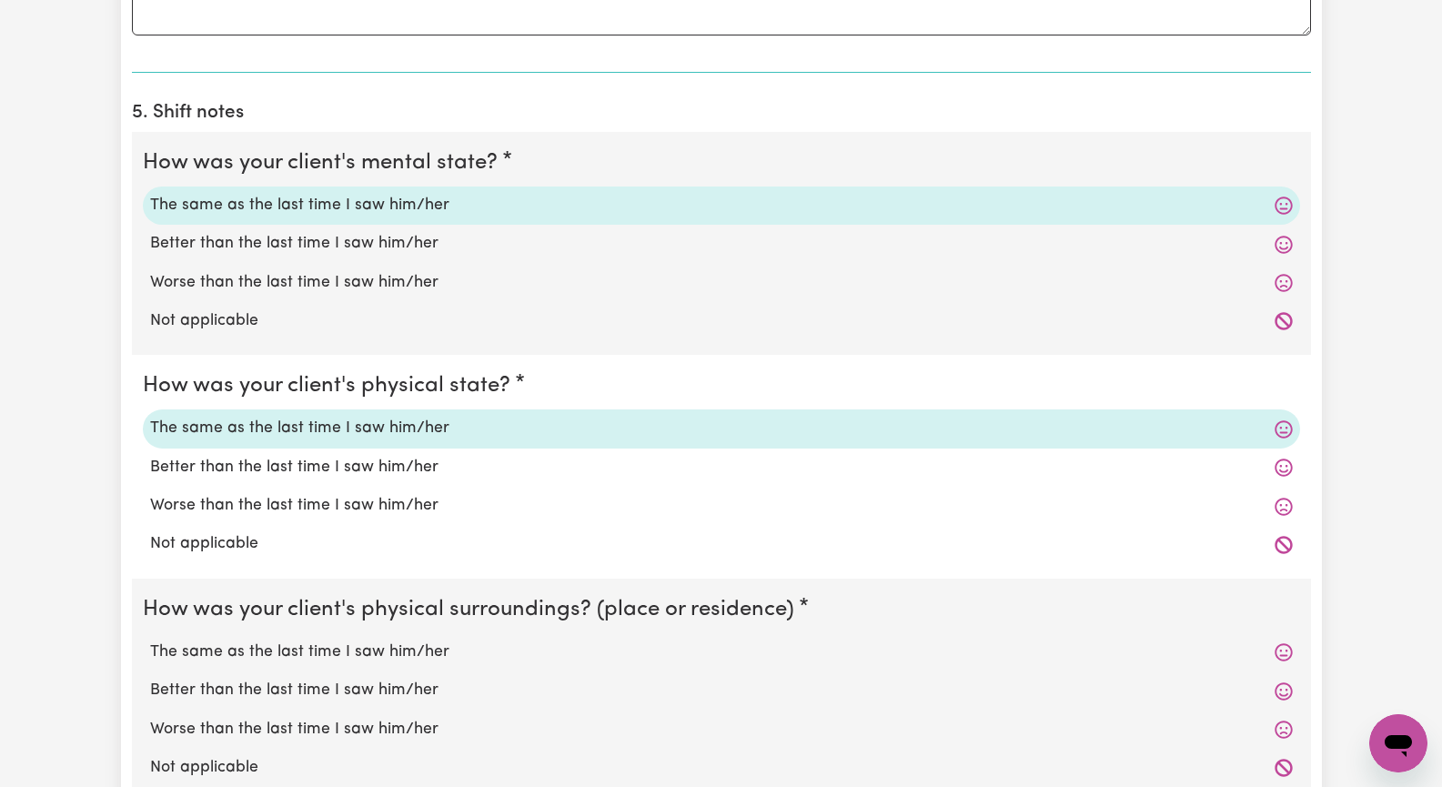
click at [444, 646] on label "The same as the last time I saw him/her" at bounding box center [721, 653] width 1143 height 24
click at [150, 641] on input "The same as the last time I saw him/her" at bounding box center [149, 640] width 1 height 1
radio input "true"
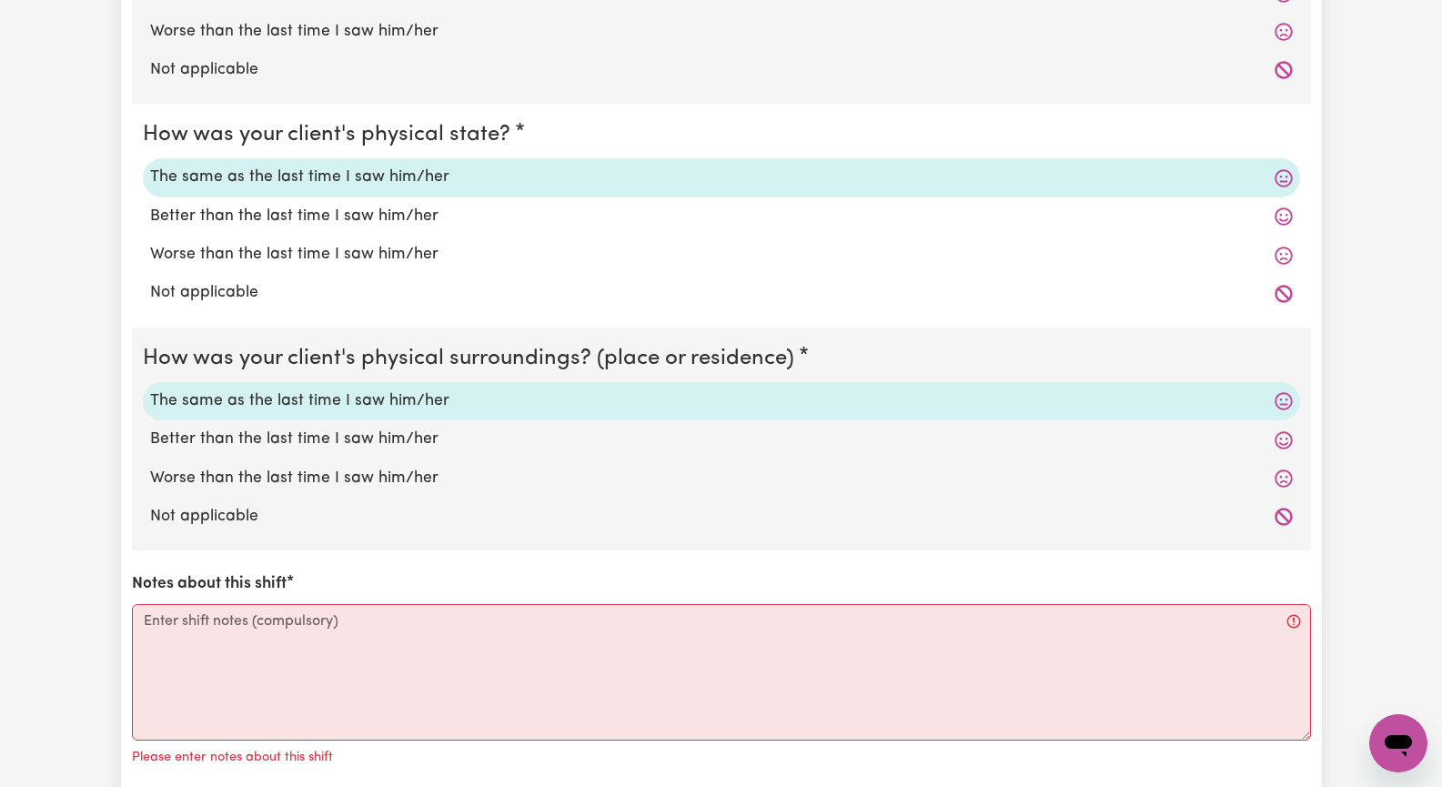
scroll to position [1911, 0]
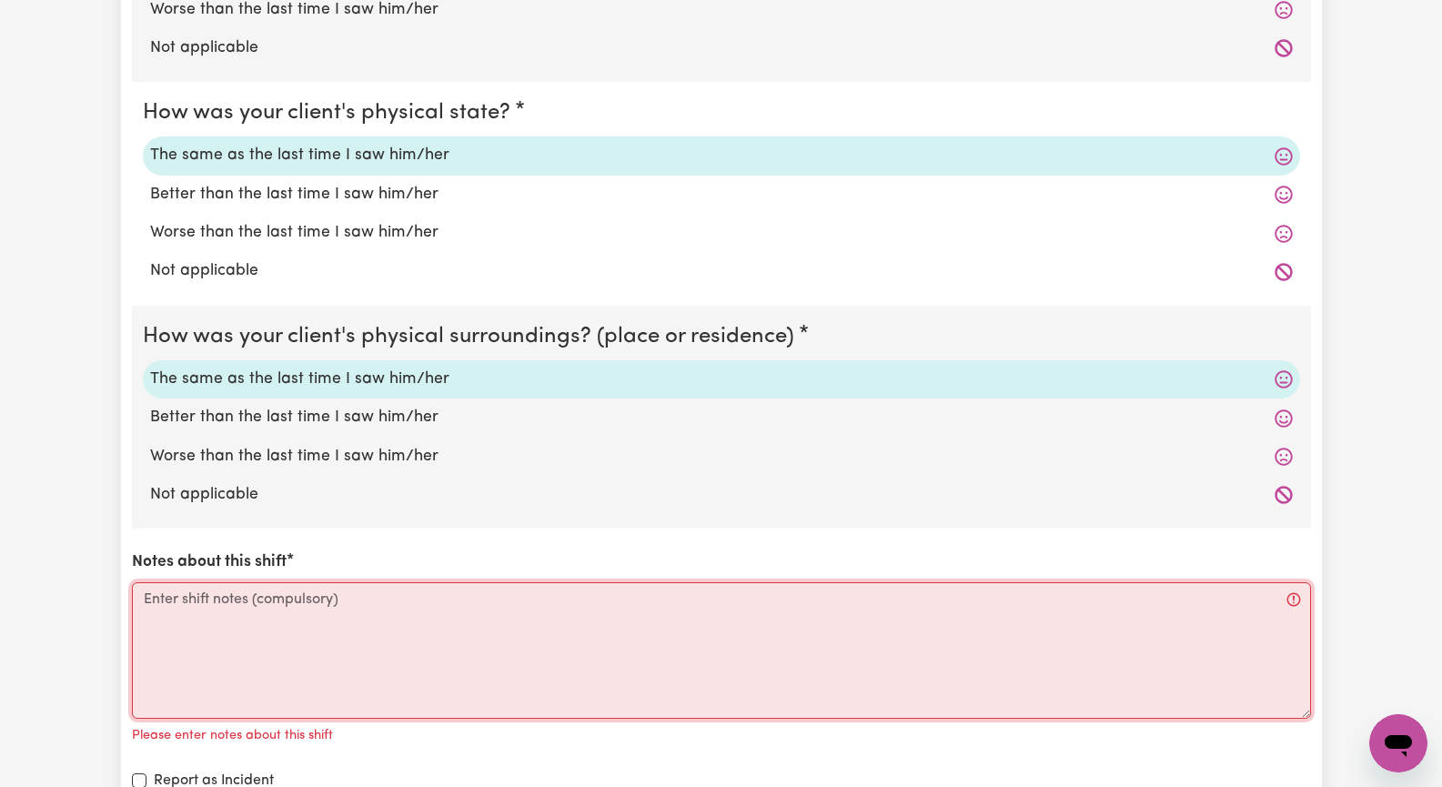
click at [395, 644] on textarea "Notes about this shift" at bounding box center [721, 650] width 1179 height 136
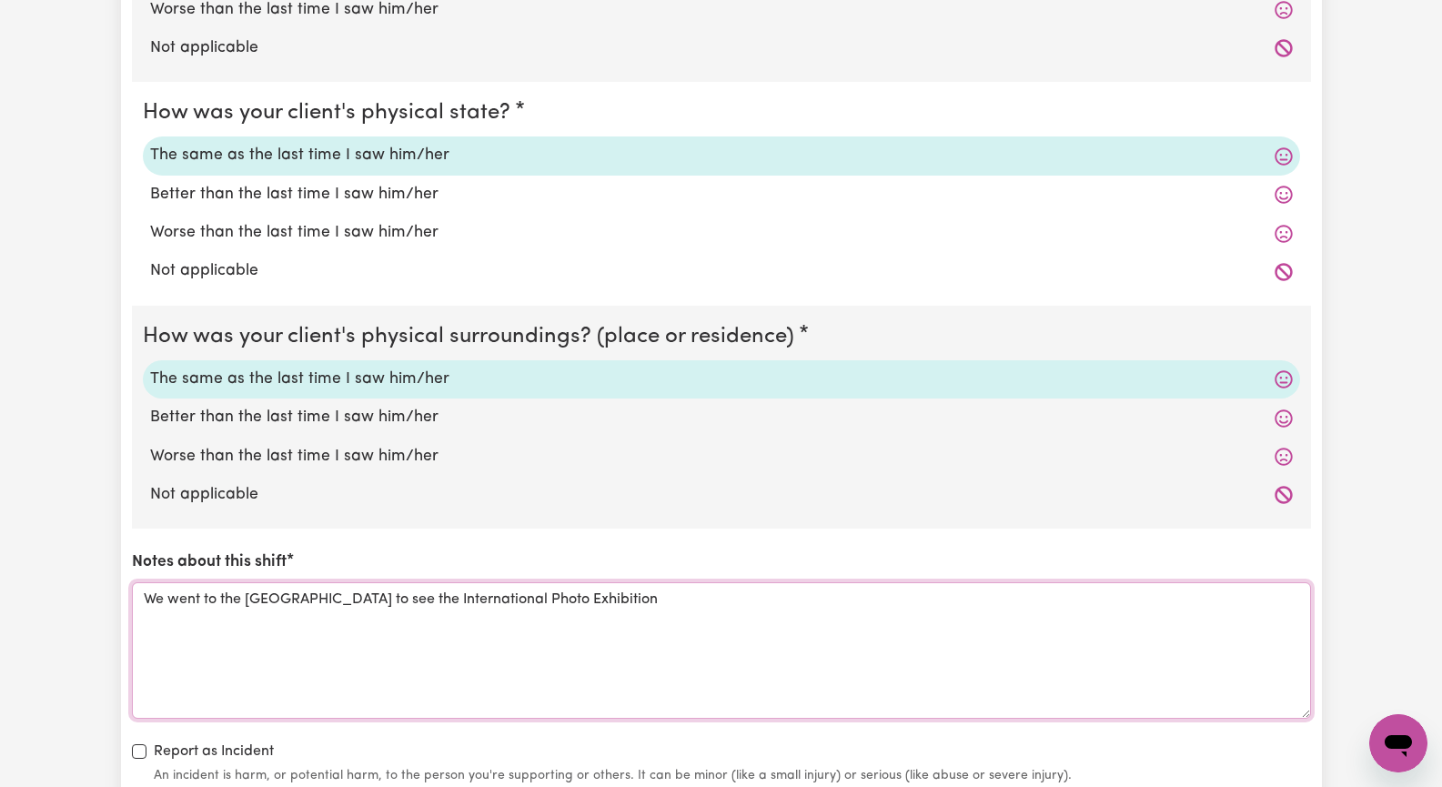
drag, startPoint x: 639, startPoint y: 601, endPoint x: 649, endPoint y: 596, distance: 11.4
click at [639, 601] on textarea "We went to the [GEOGRAPHIC_DATA] to see the International Photo Exhibition" at bounding box center [721, 650] width 1179 height 136
click at [597, 603] on textarea "We went to the [GEOGRAPHIC_DATA] to see the International Wildlife Exhibition" at bounding box center [721, 650] width 1179 height 136
drag, startPoint x: 515, startPoint y: 600, endPoint x: 739, endPoint y: 591, distance: 224.0
click at [515, 600] on textarea "We went to the [GEOGRAPHIC_DATA] to see the "Wildlife Photographer of the Year"…" at bounding box center [721, 650] width 1179 height 136
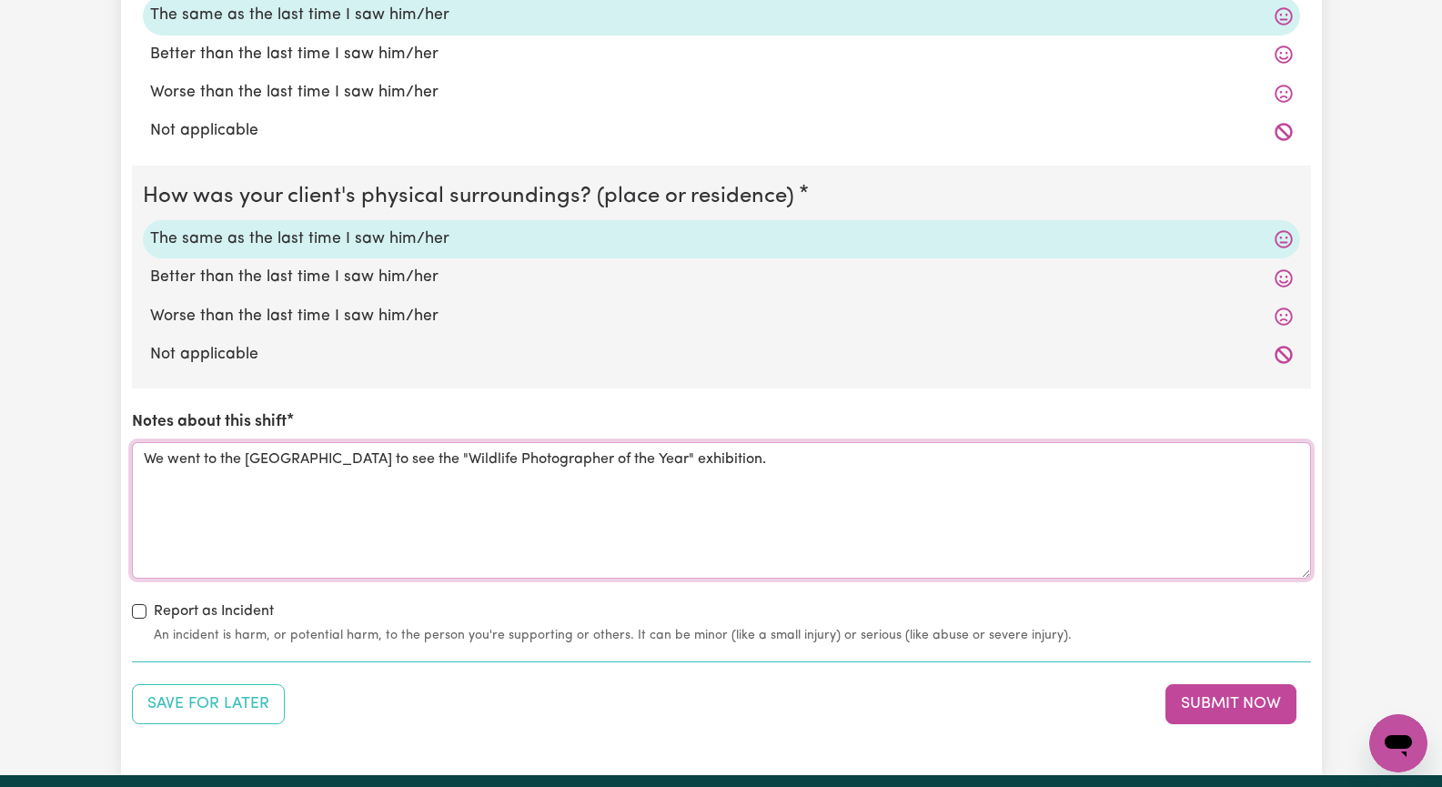
scroll to position [2184, 0]
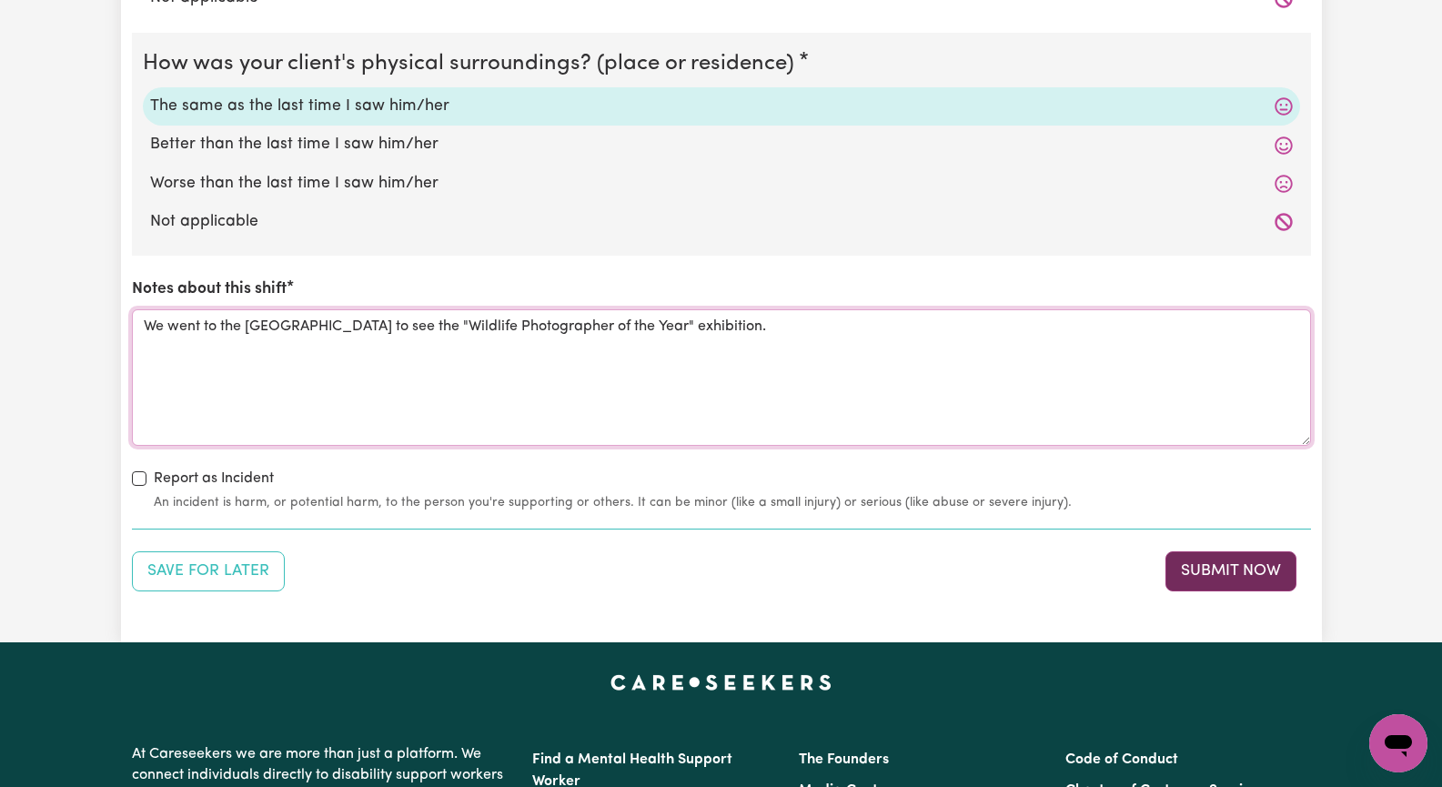
type textarea "We went to the [GEOGRAPHIC_DATA] to see the "Wildlife Photographer of the Year"…"
click at [1233, 576] on button "Submit Now" at bounding box center [1231, 571] width 131 height 40
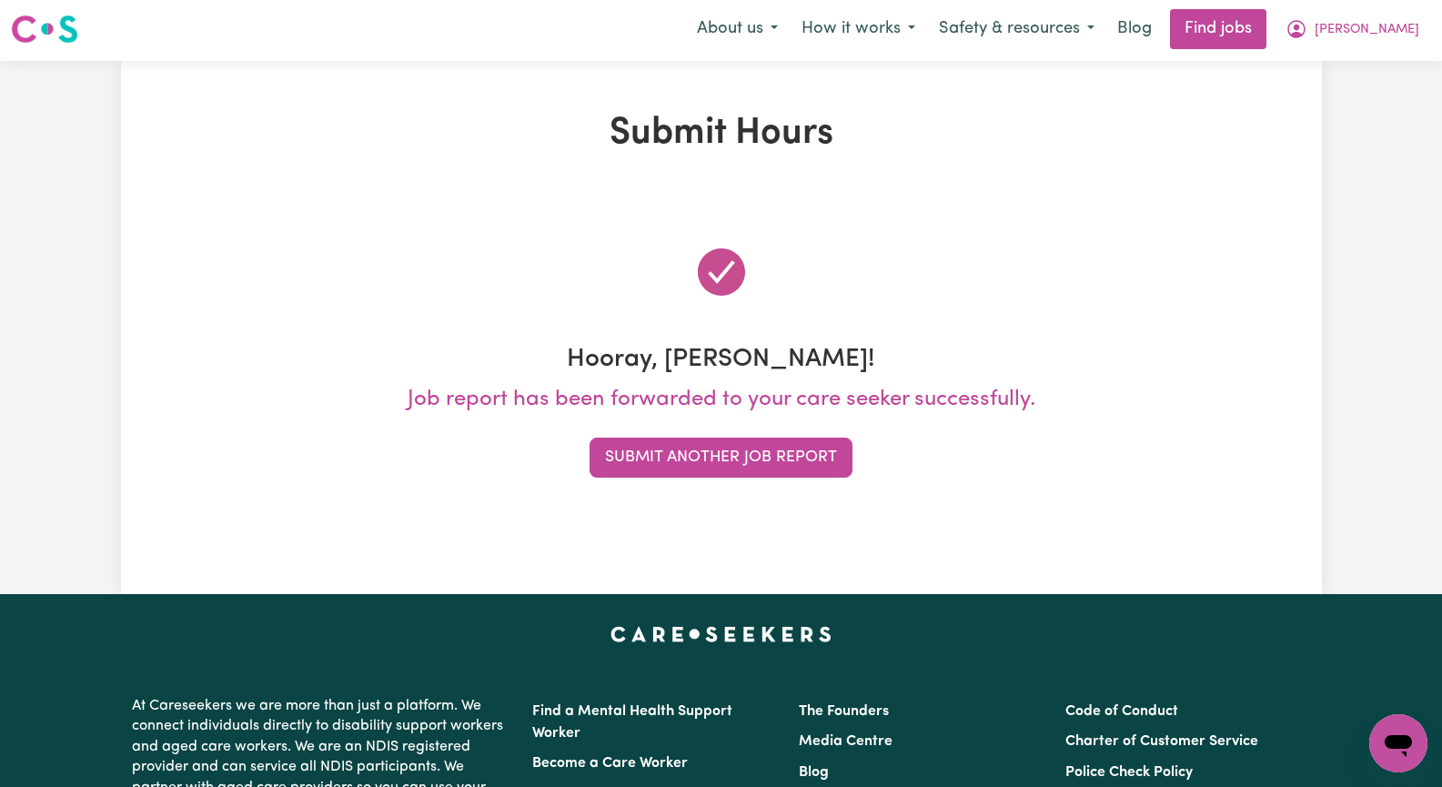
scroll to position [0, 0]
